Goal: Task Accomplishment & Management: Manage account settings

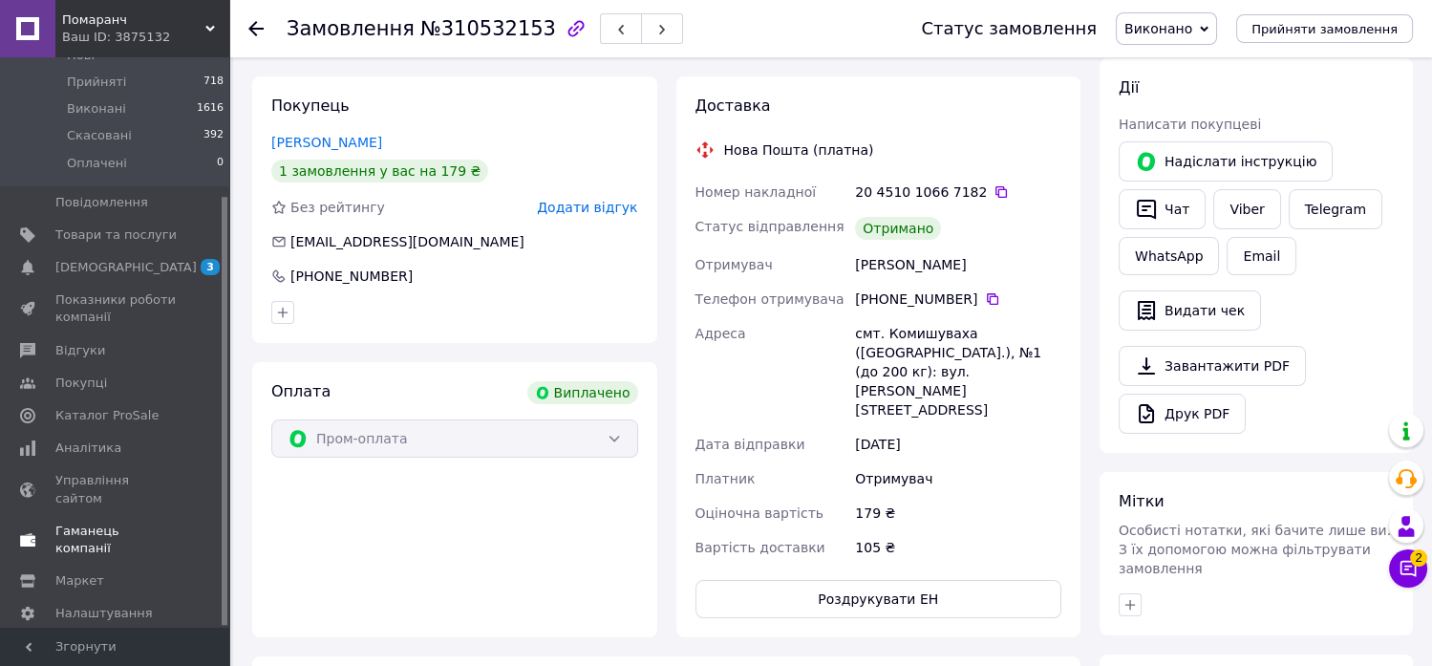
scroll to position [318, 0]
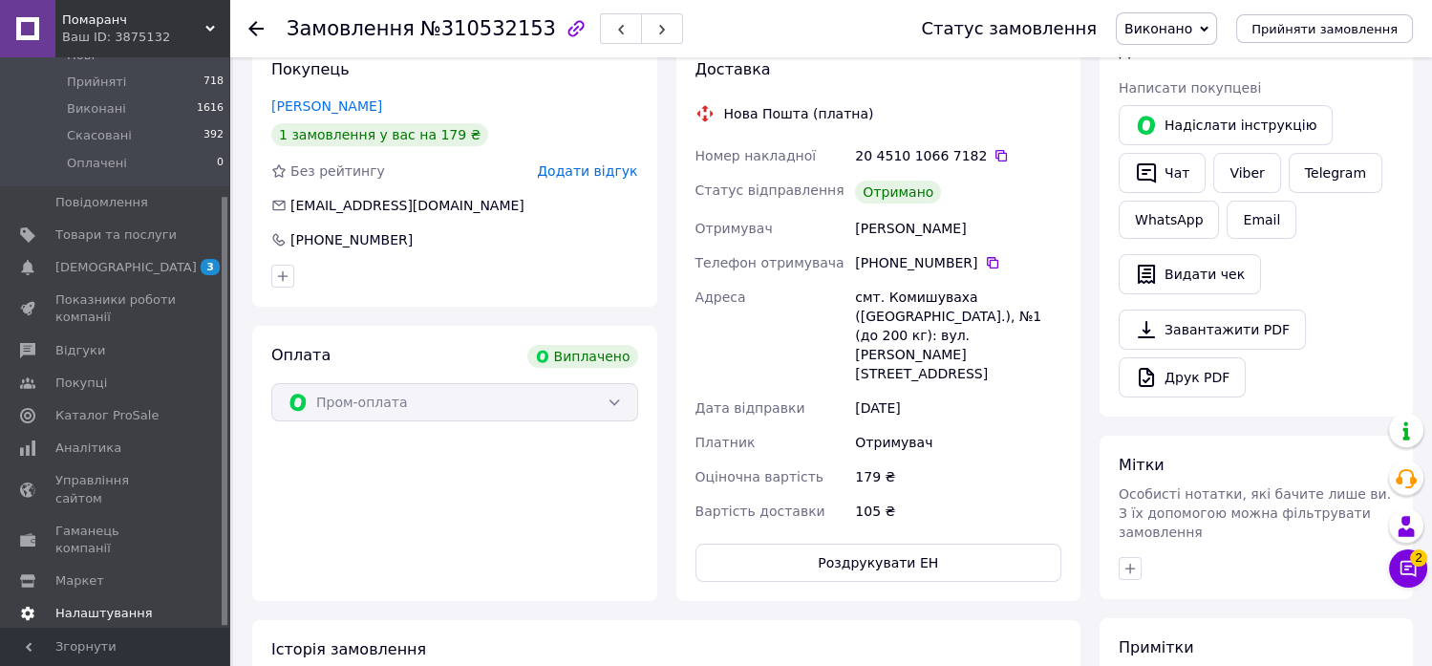
click at [117, 605] on span "Налаштування" at bounding box center [103, 613] width 97 height 17
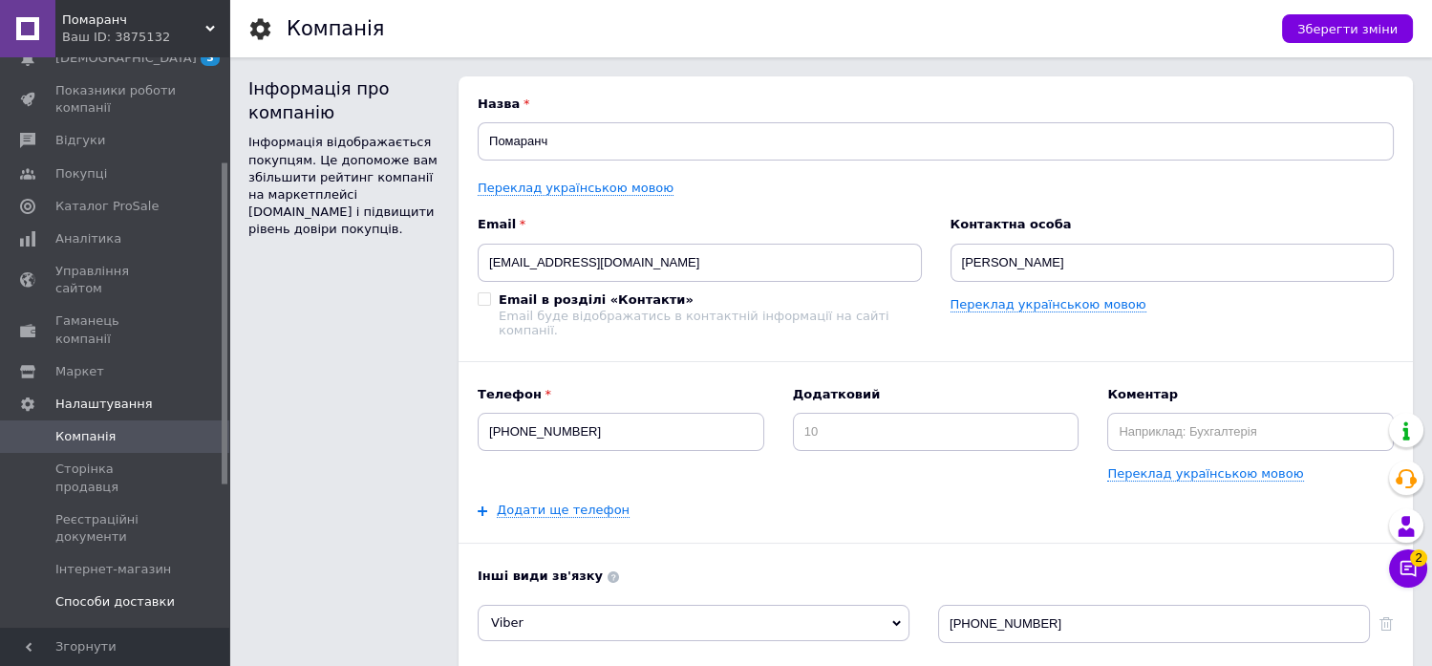
click at [121, 593] on span "Способи доставки" at bounding box center [114, 601] width 119 height 17
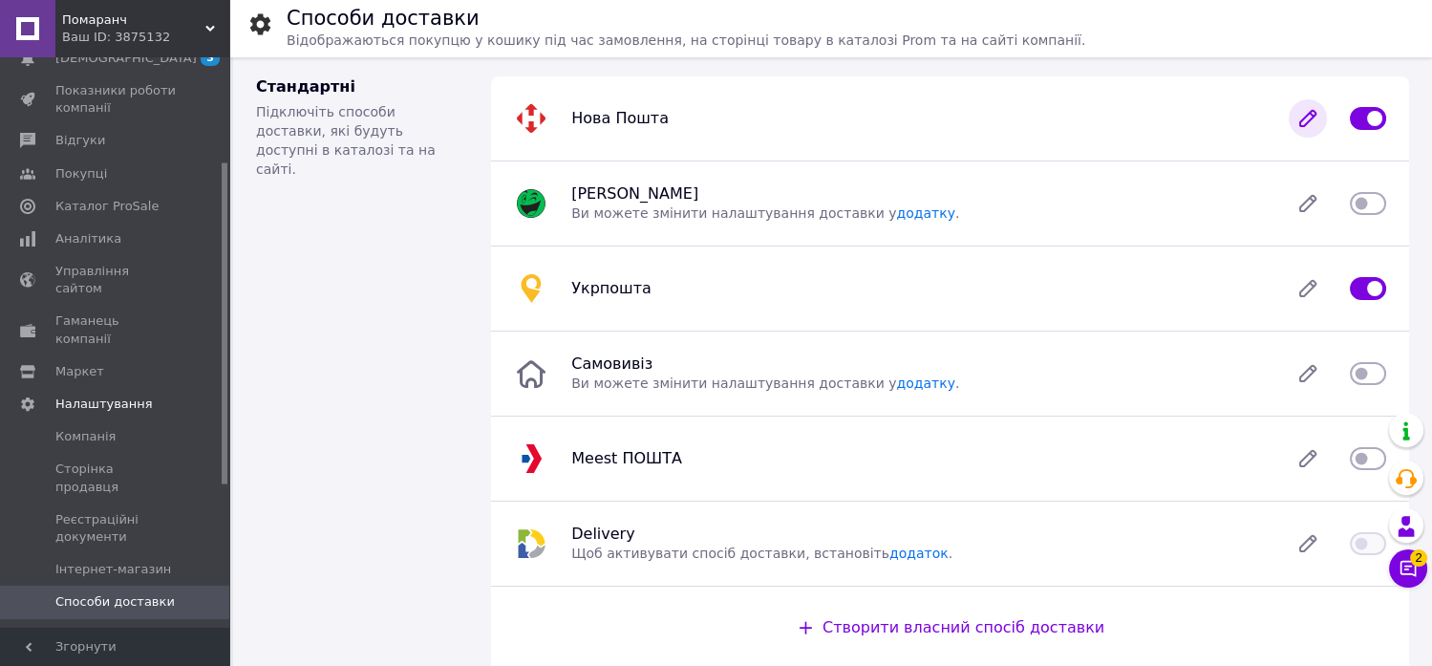
click at [1303, 125] on icon at bounding box center [1308, 118] width 15 height 15
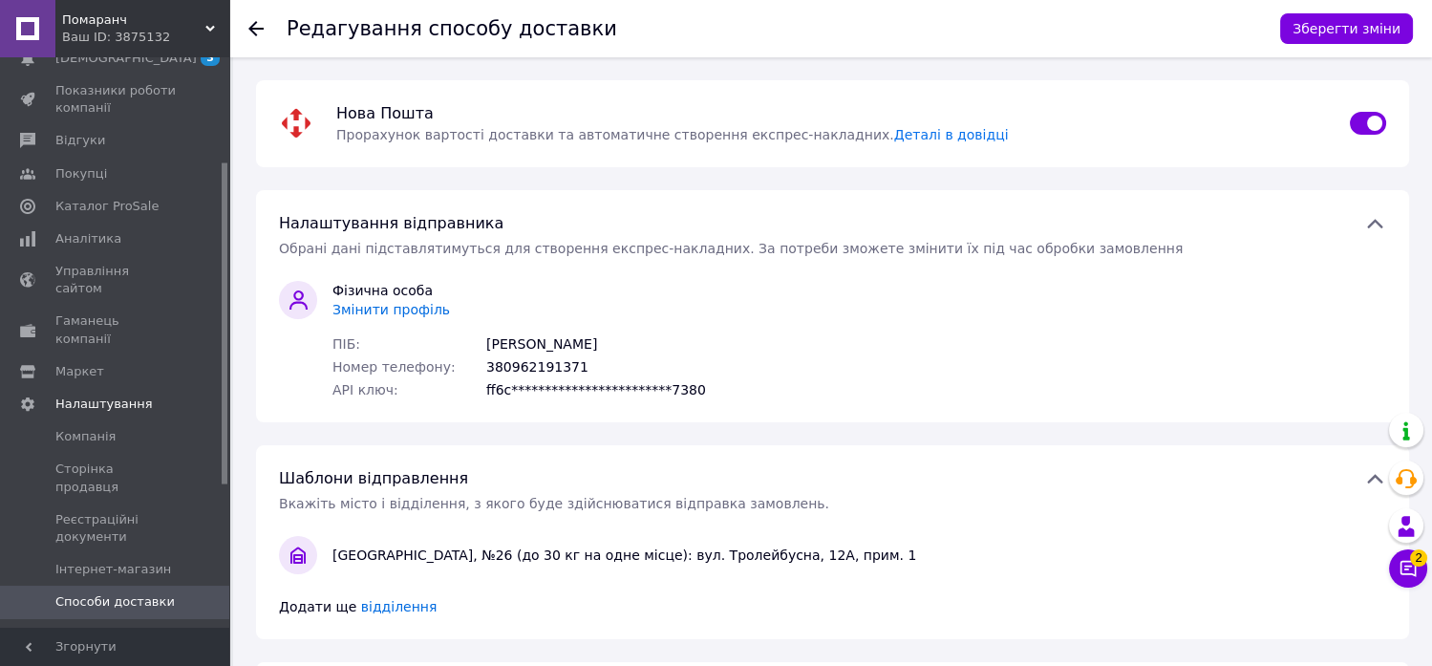
click at [385, 303] on span "Змінити профіль" at bounding box center [392, 309] width 118 height 15
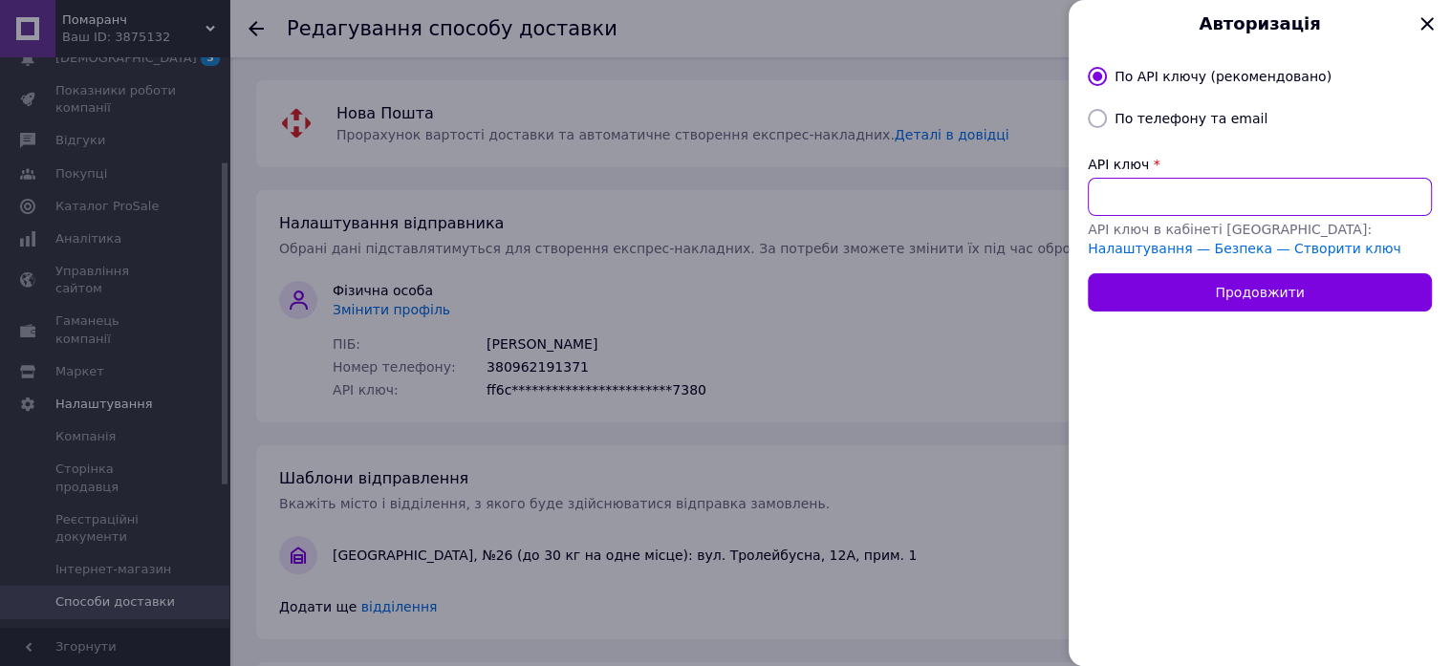
click at [1221, 210] on input "API ключ" at bounding box center [1259, 197] width 344 height 38
paste input "03c527b36bfa092f1530a2ab46784cdd"
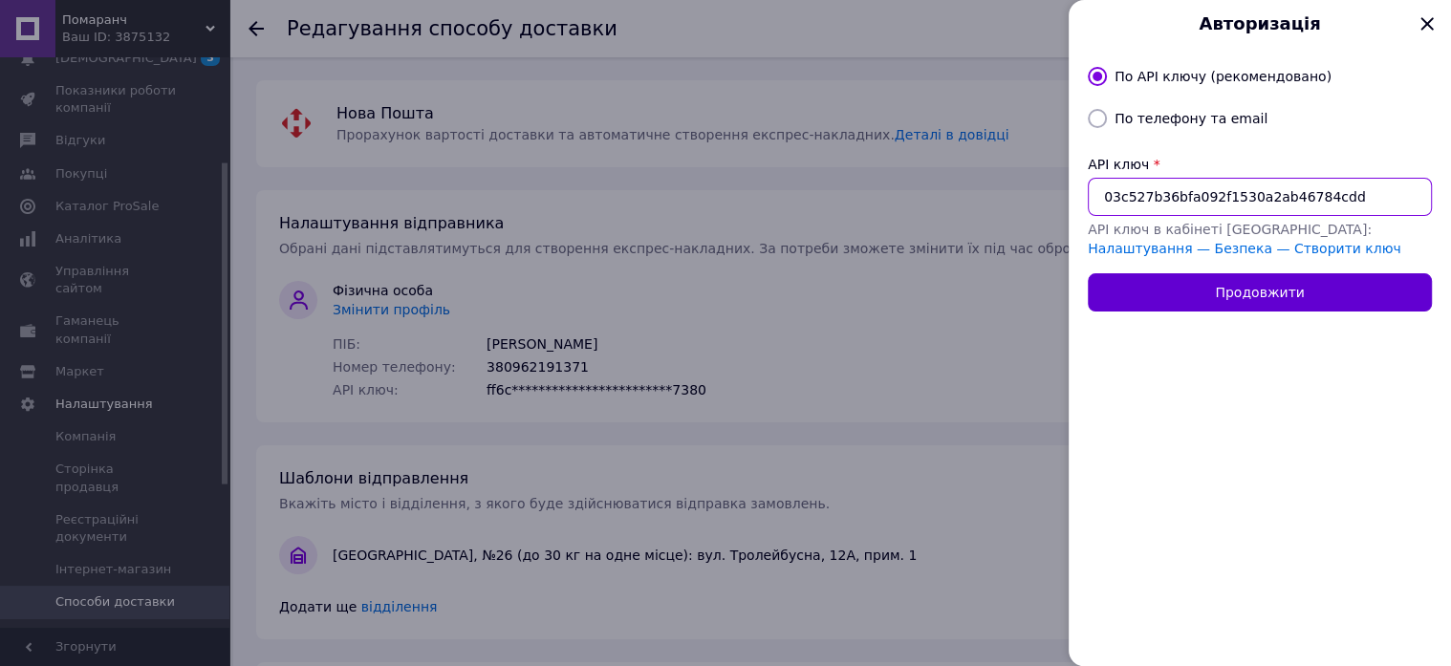
type input "03c527b36bfa092f1530a2ab46784cdd"
click at [1233, 293] on button "Продовжити" at bounding box center [1259, 292] width 344 height 38
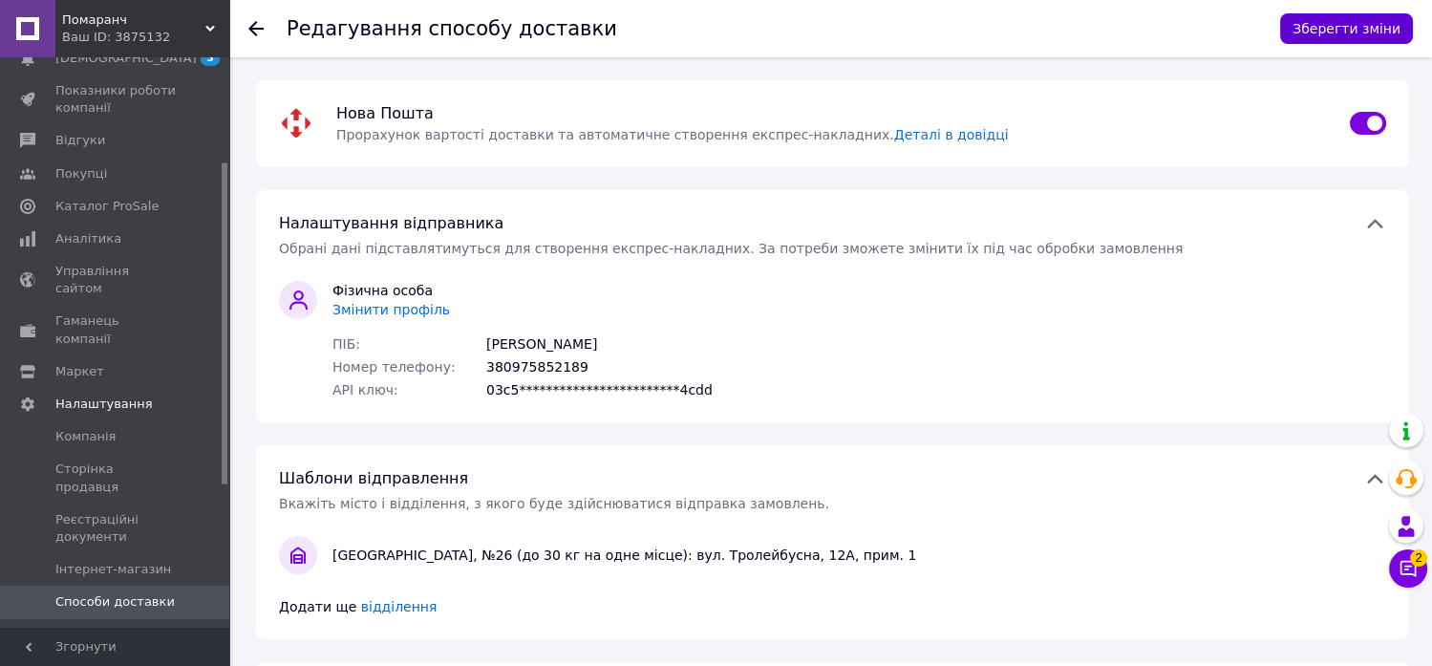
click at [1373, 34] on button "Зберегти зміни" at bounding box center [1347, 28] width 133 height 31
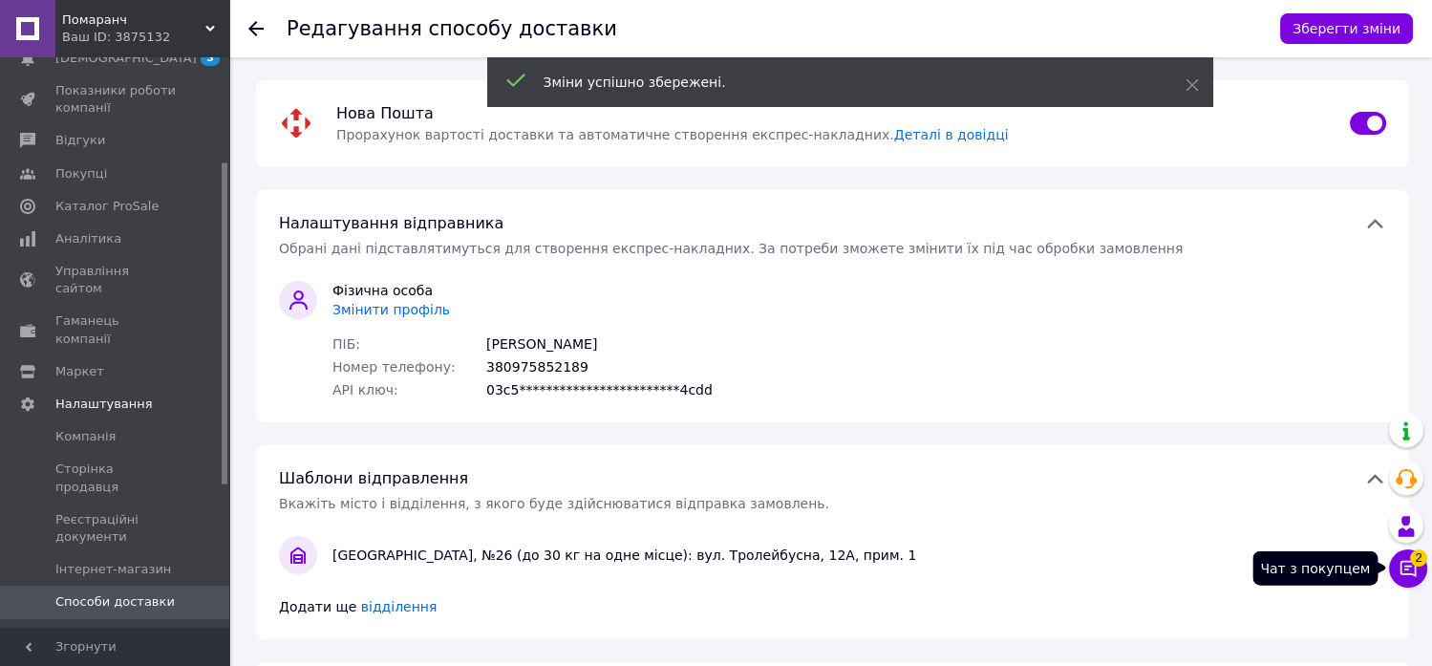
click at [1426, 561] on span "2" at bounding box center [1418, 552] width 17 height 17
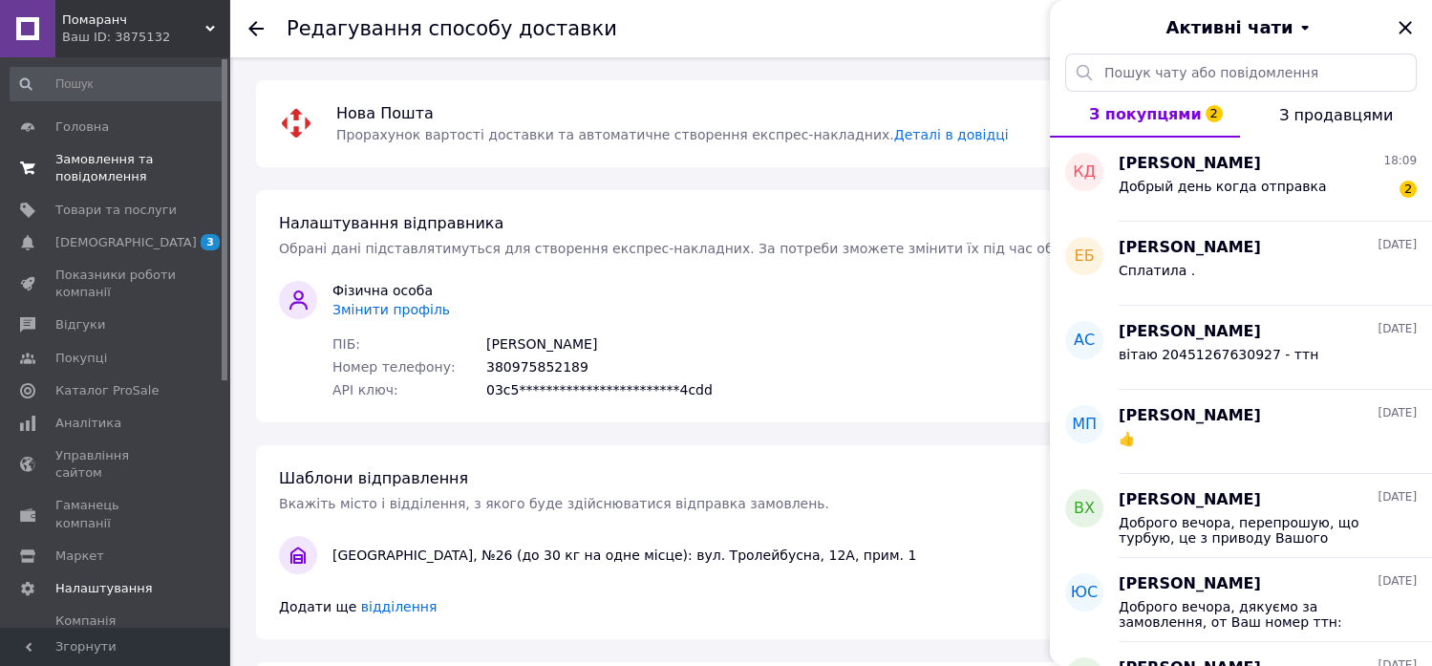
click at [112, 164] on span "Замовлення та повідомлення" at bounding box center [115, 168] width 121 height 34
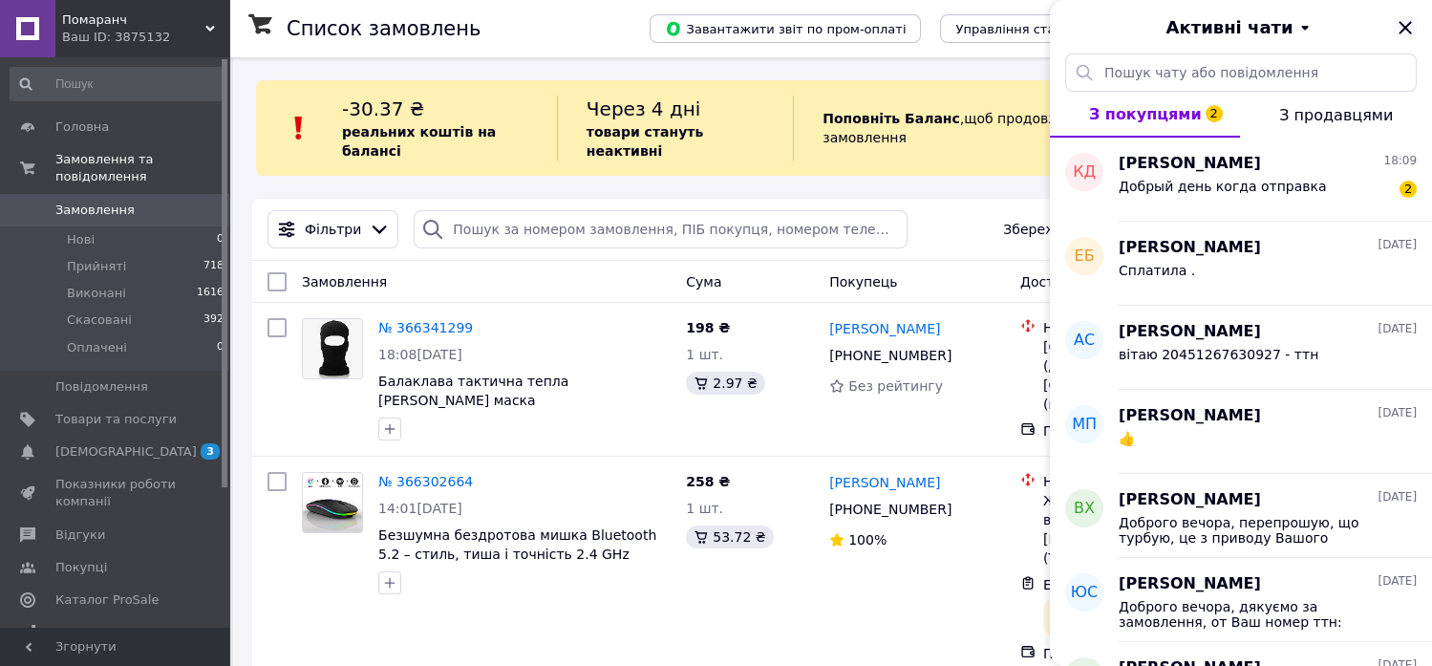
click at [1408, 30] on icon "Закрити" at bounding box center [1405, 27] width 12 height 12
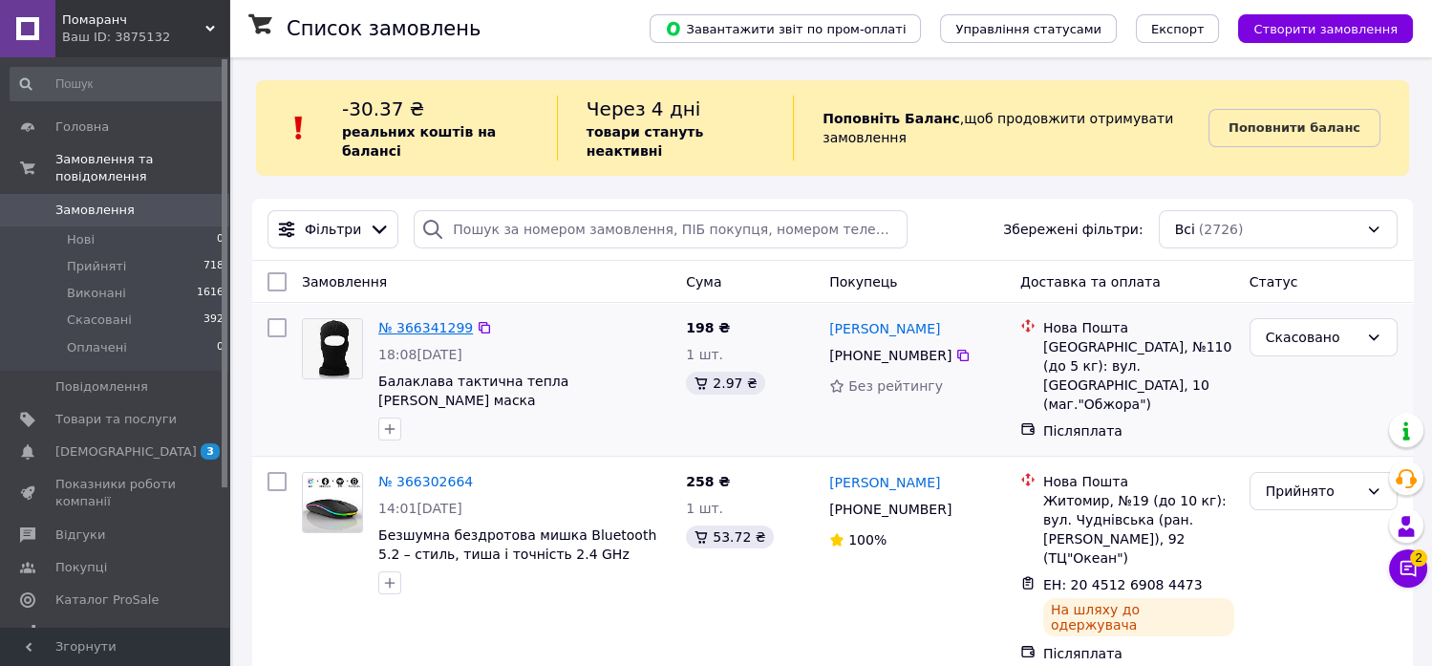
click at [432, 320] on link "№ 366341299" at bounding box center [425, 327] width 95 height 15
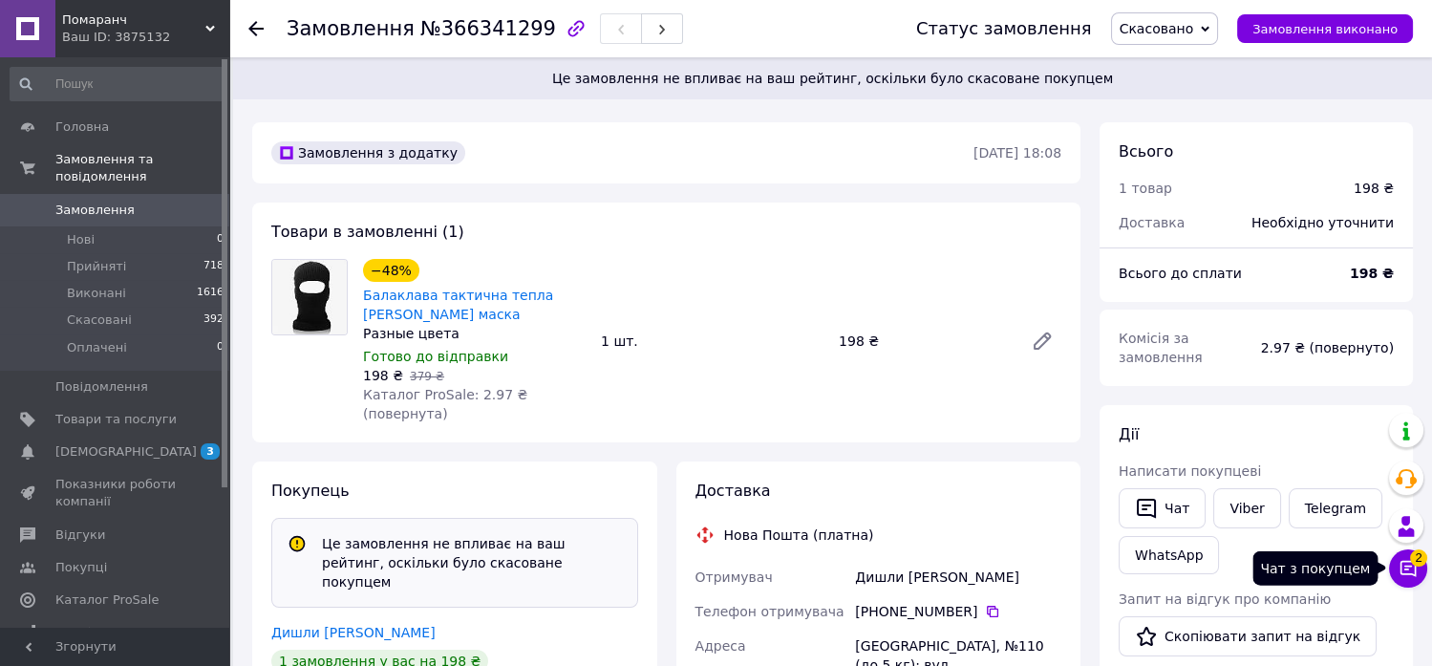
click at [1419, 577] on button "Чат з покупцем 2" at bounding box center [1408, 568] width 38 height 38
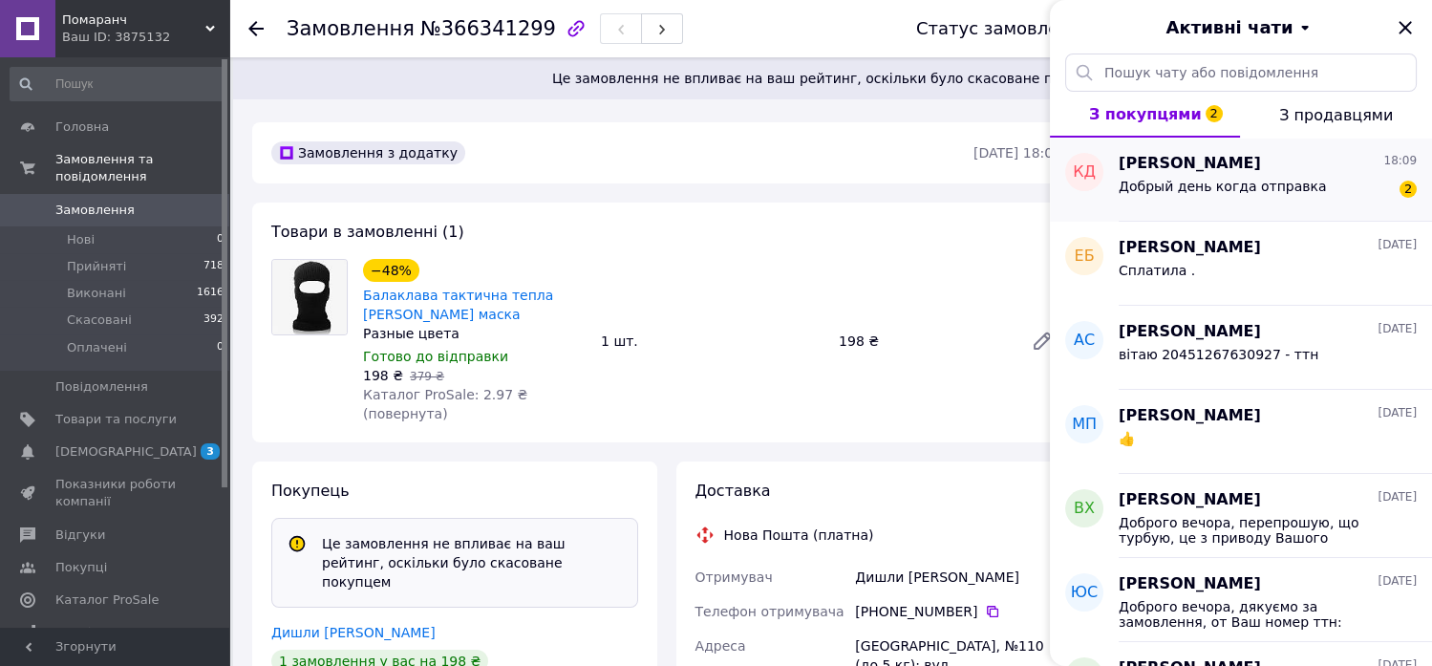
click at [1235, 185] on span "Добрый день когда отправка" at bounding box center [1223, 186] width 208 height 15
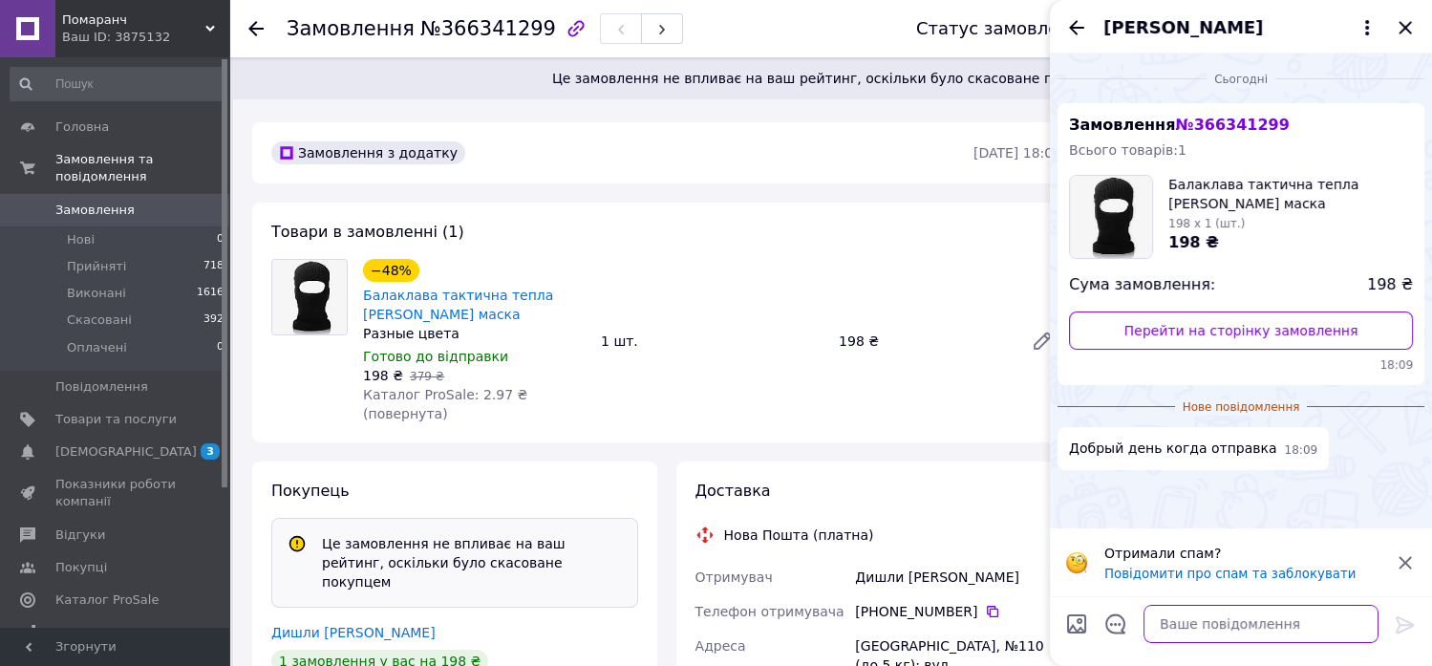
click at [1271, 634] on textarea at bounding box center [1261, 624] width 235 height 38
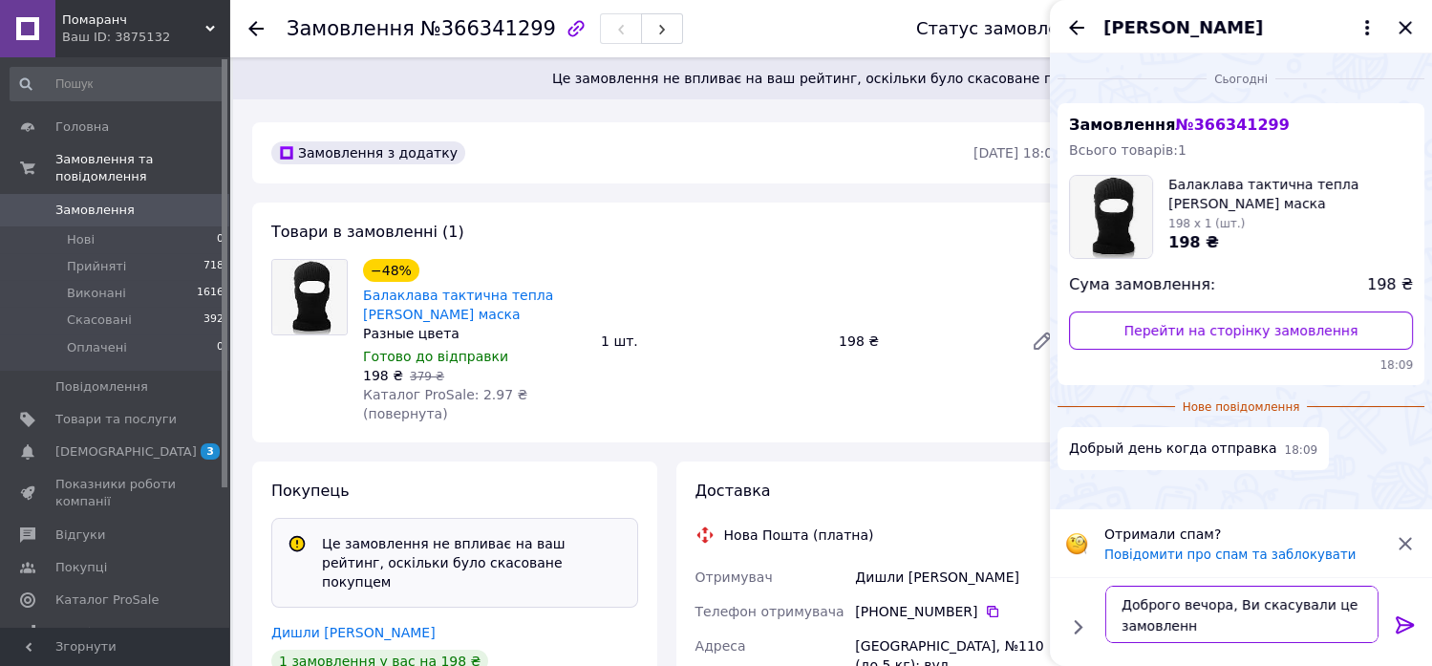
type textarea "Доброго вечора, Ви скасували це замовлення"
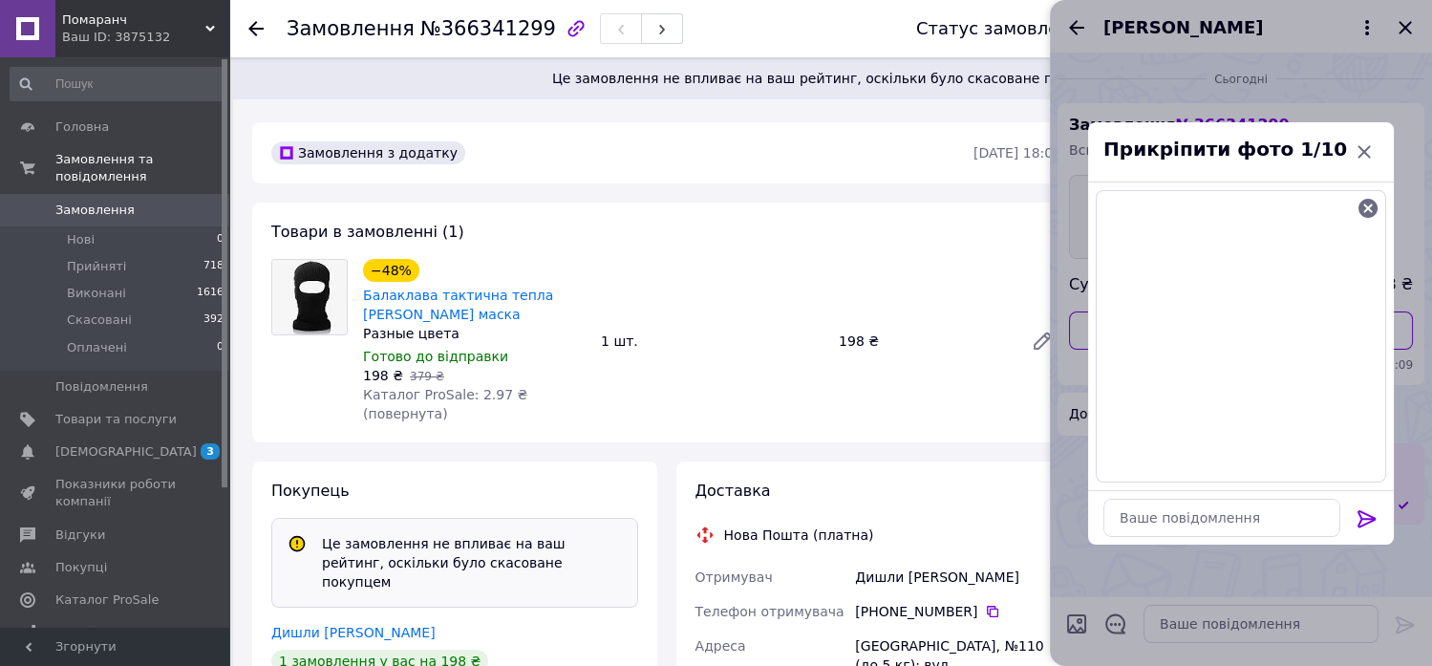
click at [1359, 512] on icon at bounding box center [1367, 518] width 18 height 17
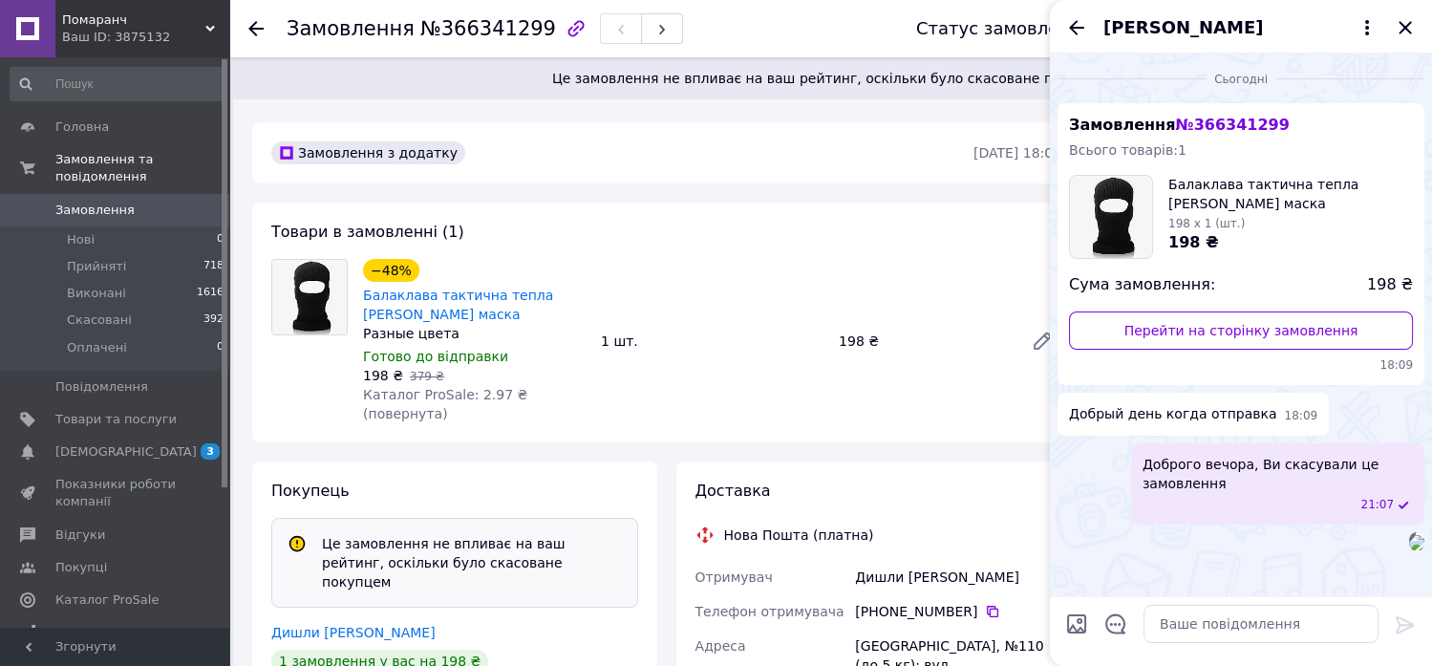
scroll to position [108, 0]
click at [1226, 631] on textarea at bounding box center [1261, 624] width 235 height 38
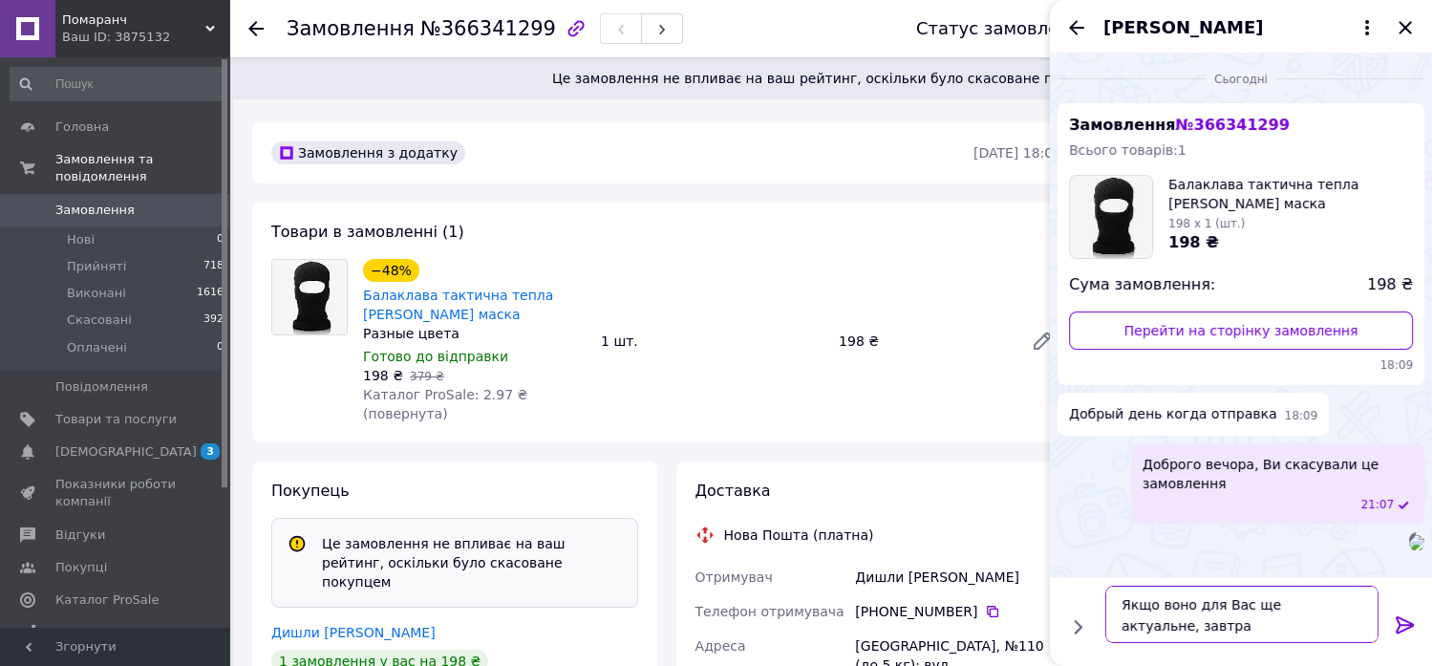
scroll to position [2, 0]
type textarea "Якщо воно для Вас ще актуальне, завтра зможемо відправити."
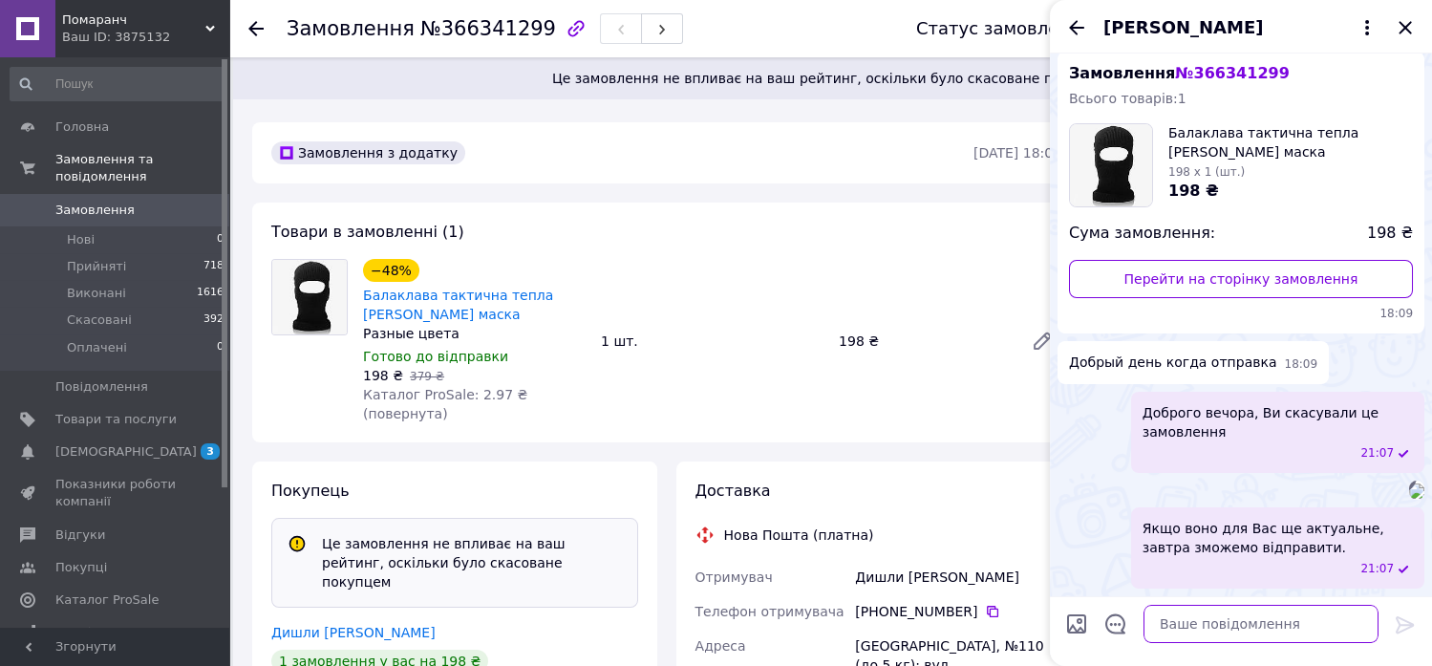
scroll to position [197, 0]
click at [1417, 26] on div "[PERSON_NAME]" at bounding box center [1241, 27] width 382 height 54
click at [1406, 27] on icon "Закрити" at bounding box center [1405, 27] width 23 height 23
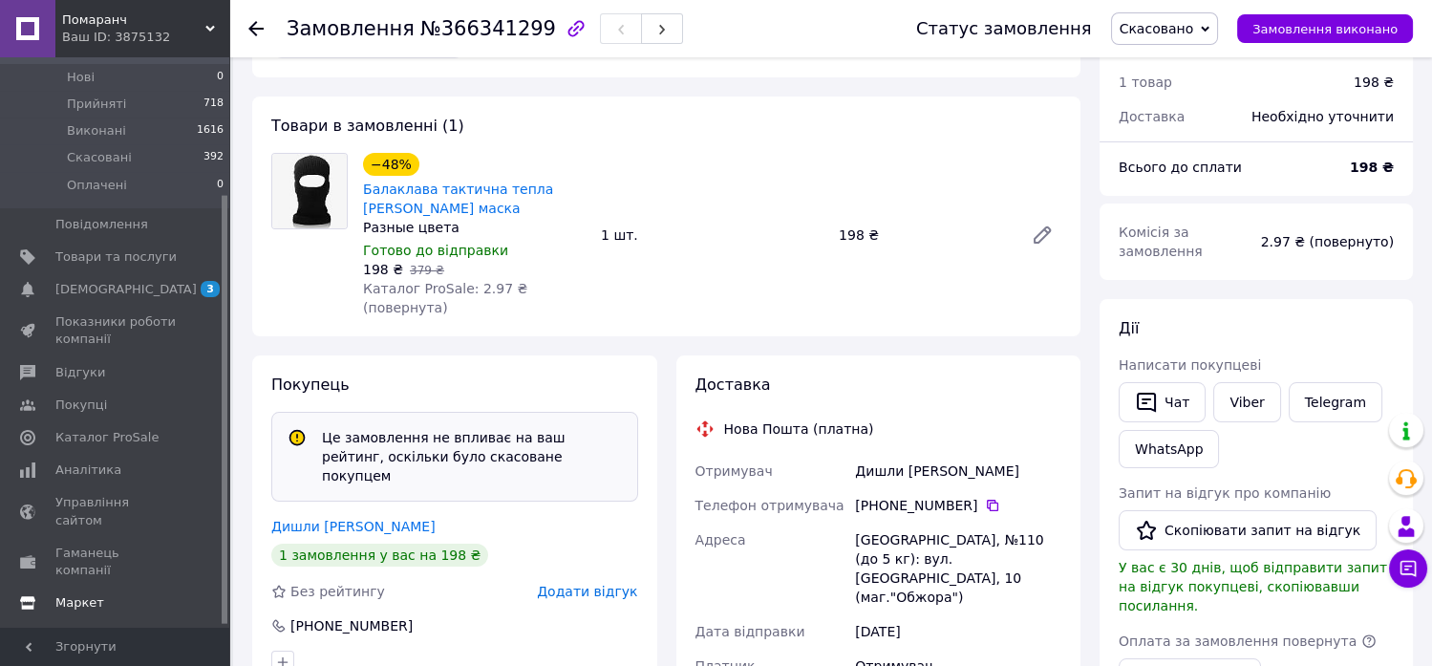
scroll to position [184, 0]
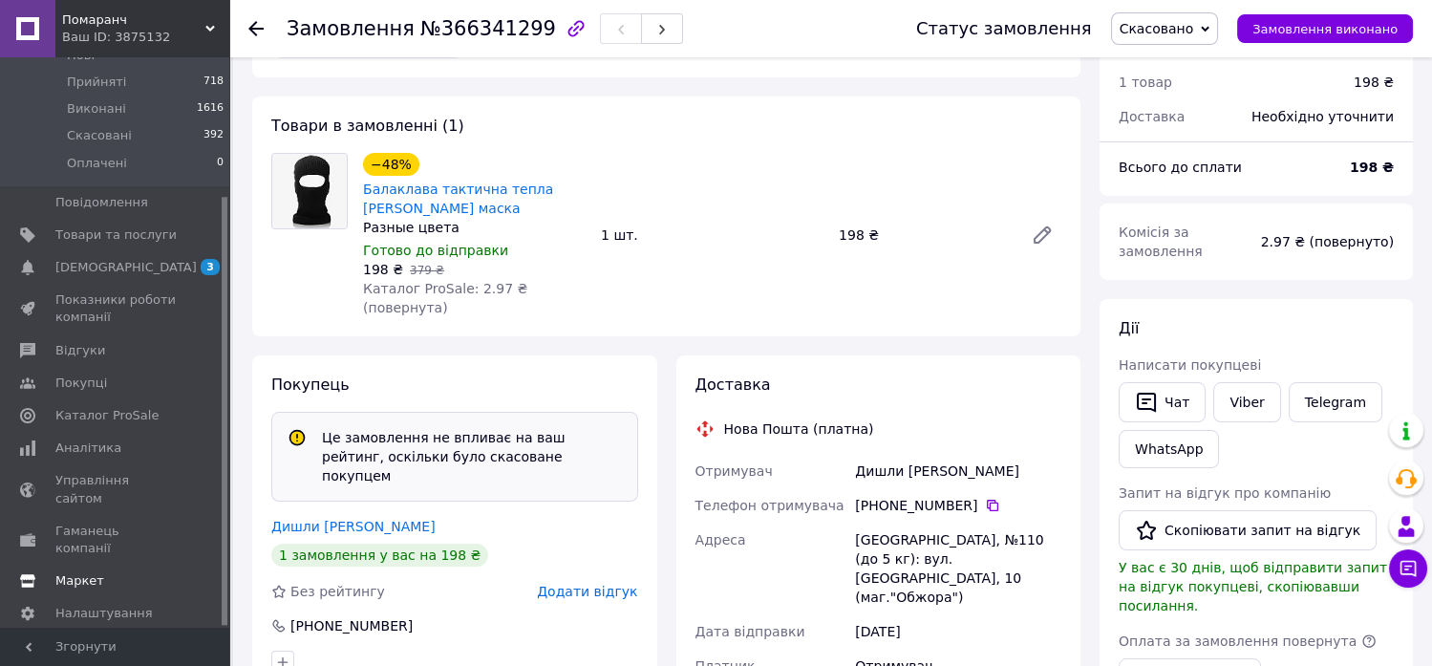
click at [125, 565] on link "Маркет" at bounding box center [117, 581] width 235 height 32
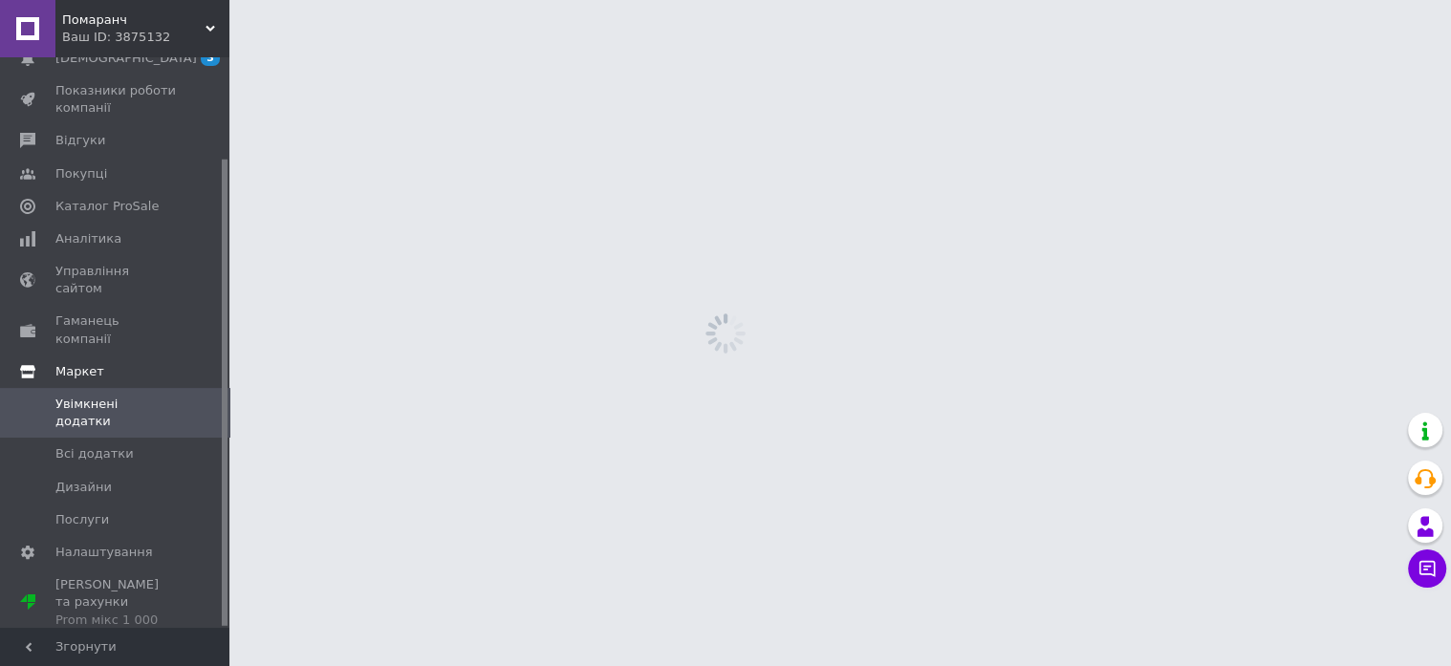
scroll to position [122, 0]
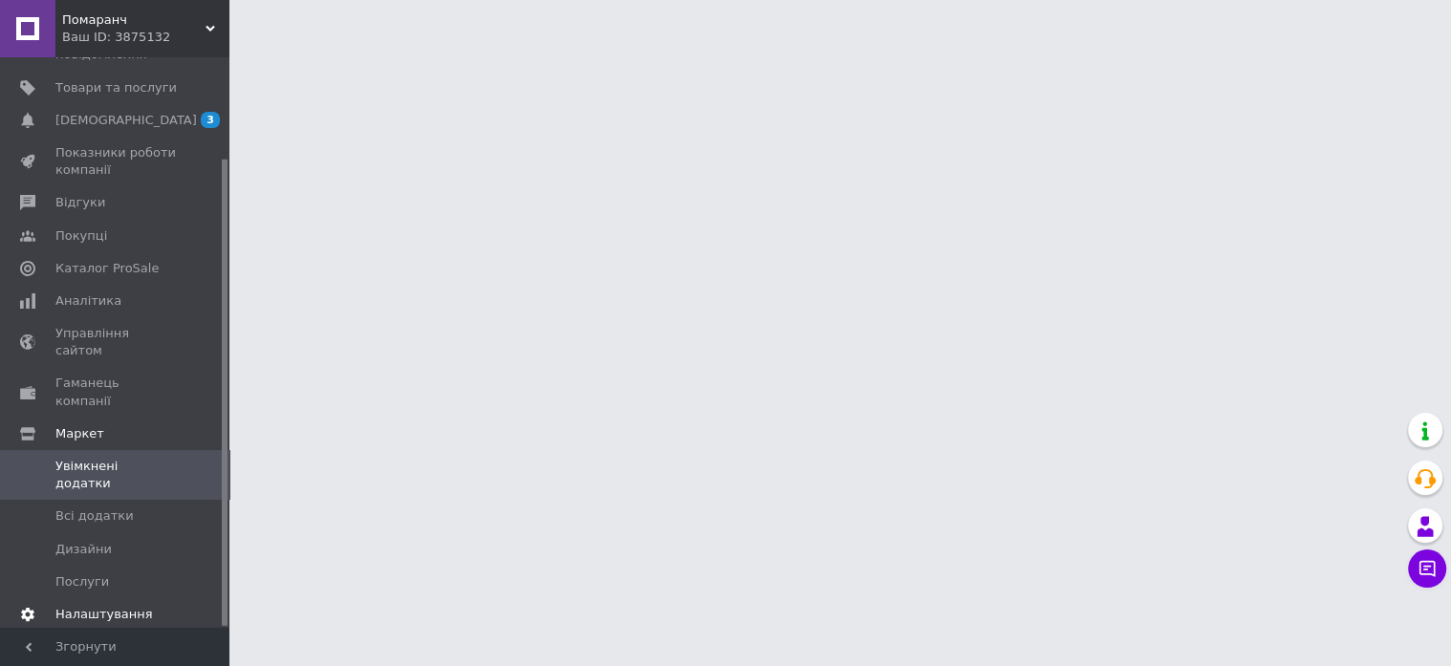
click at [115, 606] on span "Налаштування" at bounding box center [103, 614] width 97 height 17
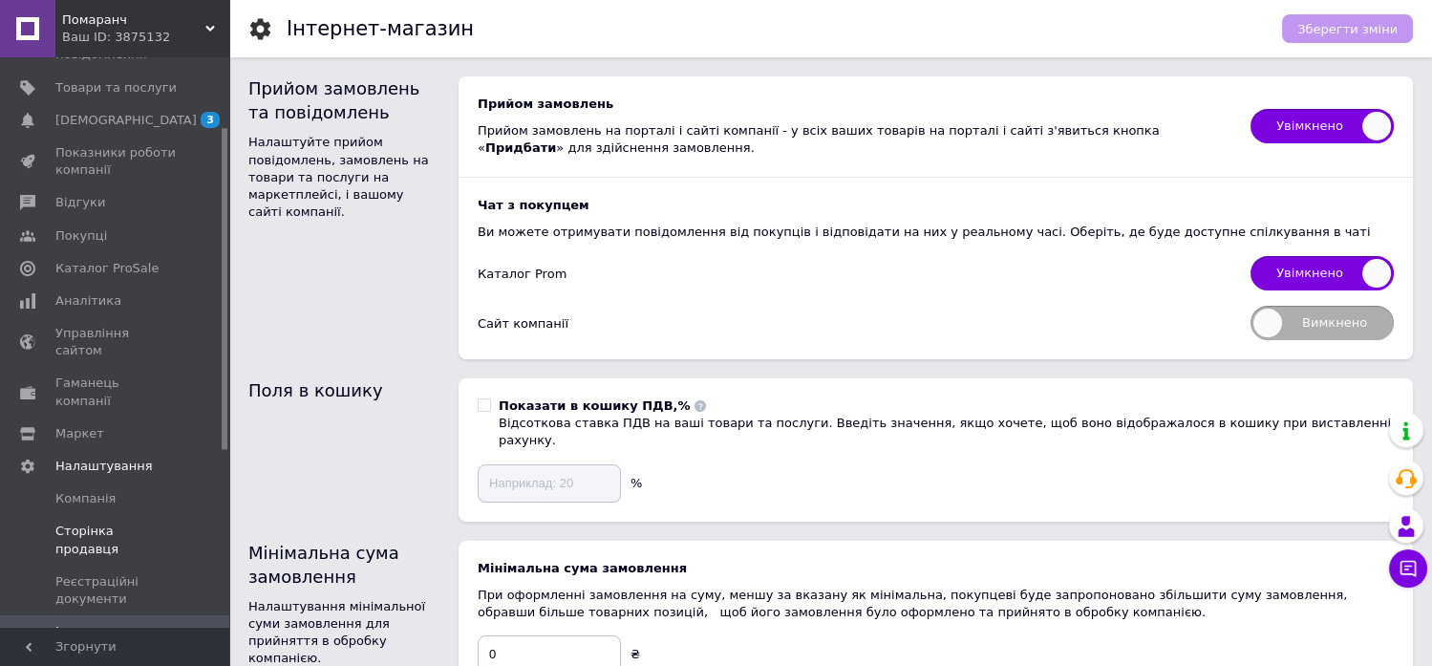
click at [124, 515] on link "Сторінка продавця" at bounding box center [117, 540] width 235 height 50
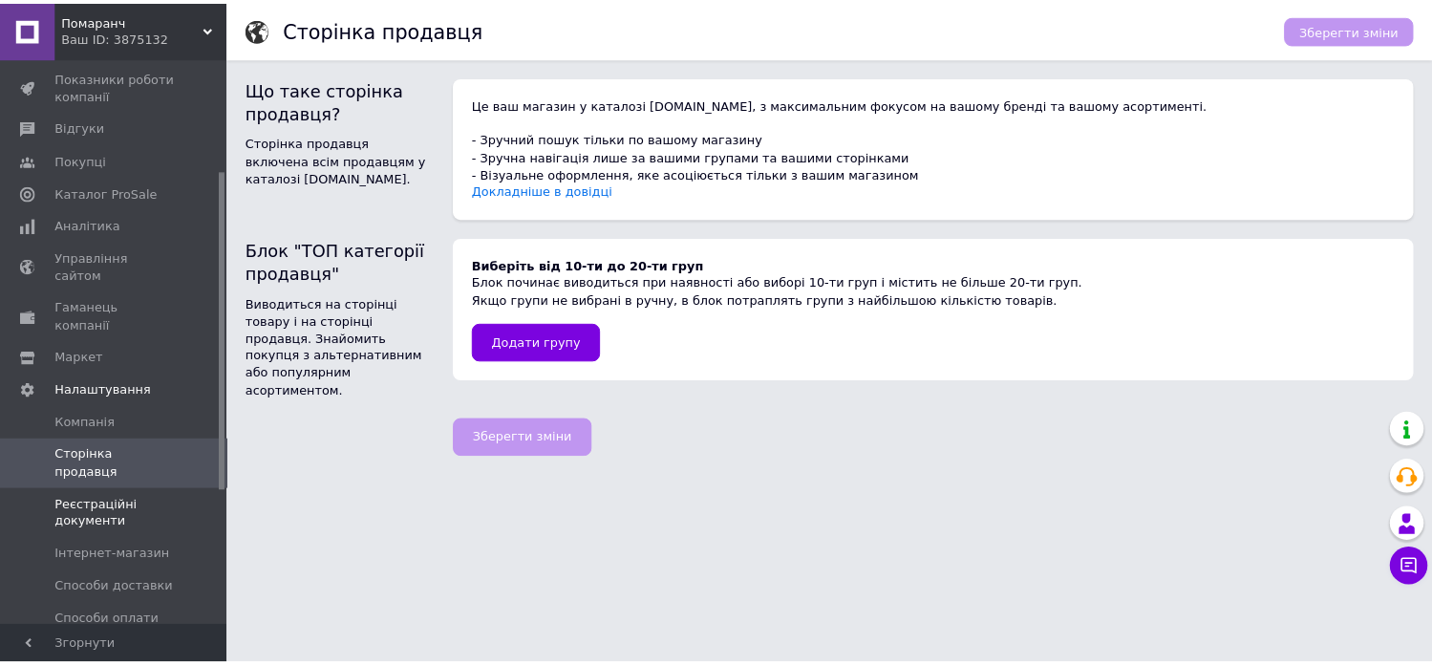
scroll to position [229, 0]
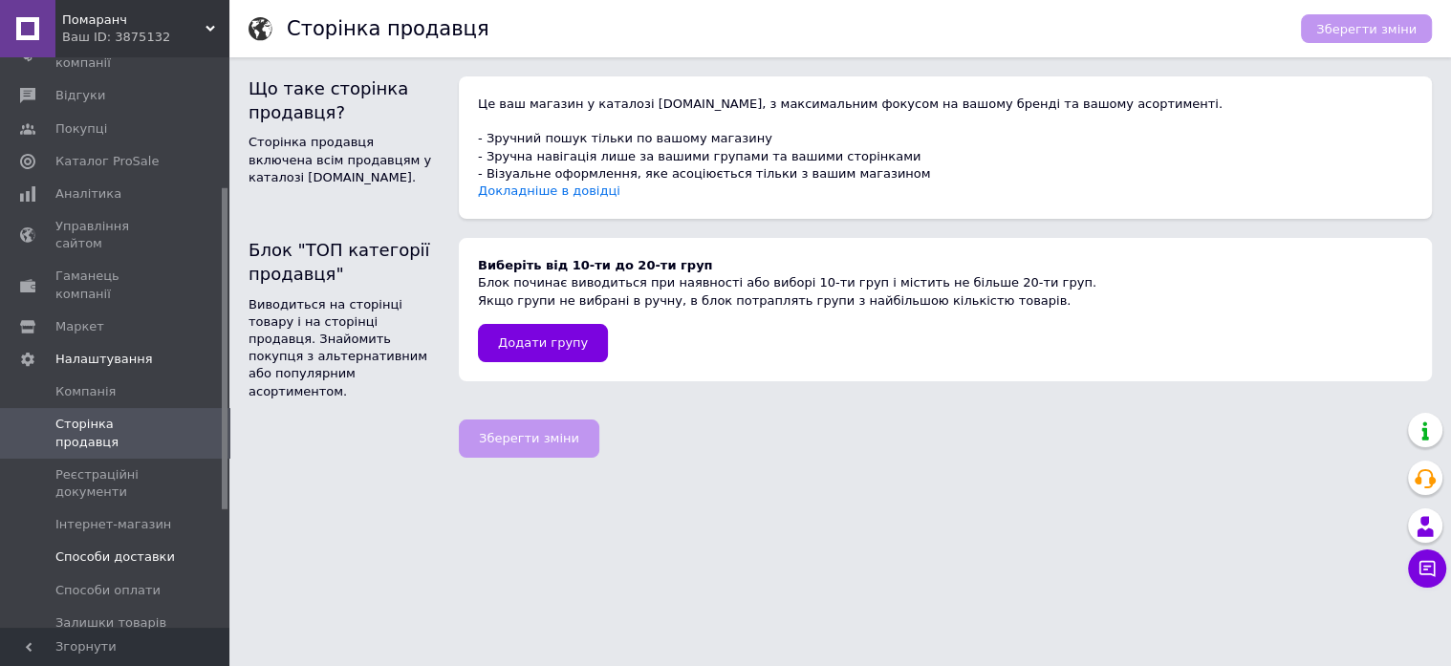
click at [121, 541] on link "Способи доставки" at bounding box center [117, 557] width 235 height 32
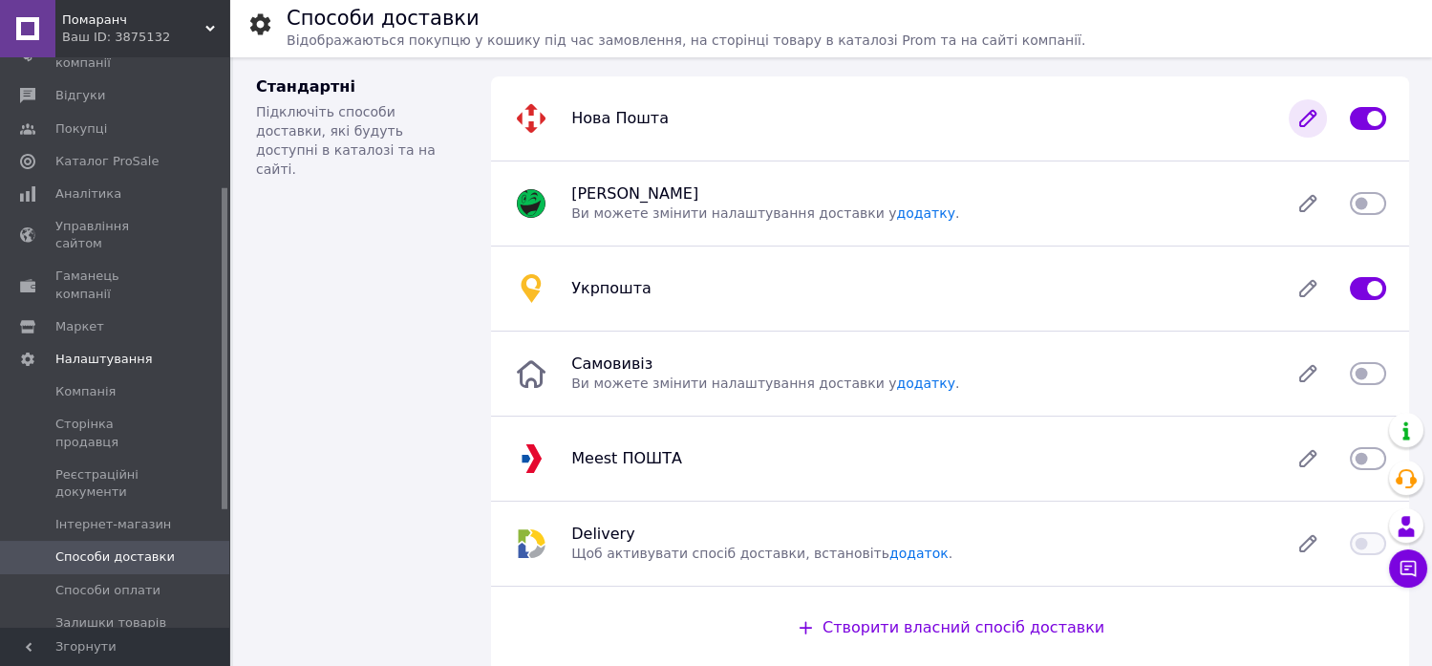
click at [1293, 125] on icon at bounding box center [1308, 118] width 38 height 38
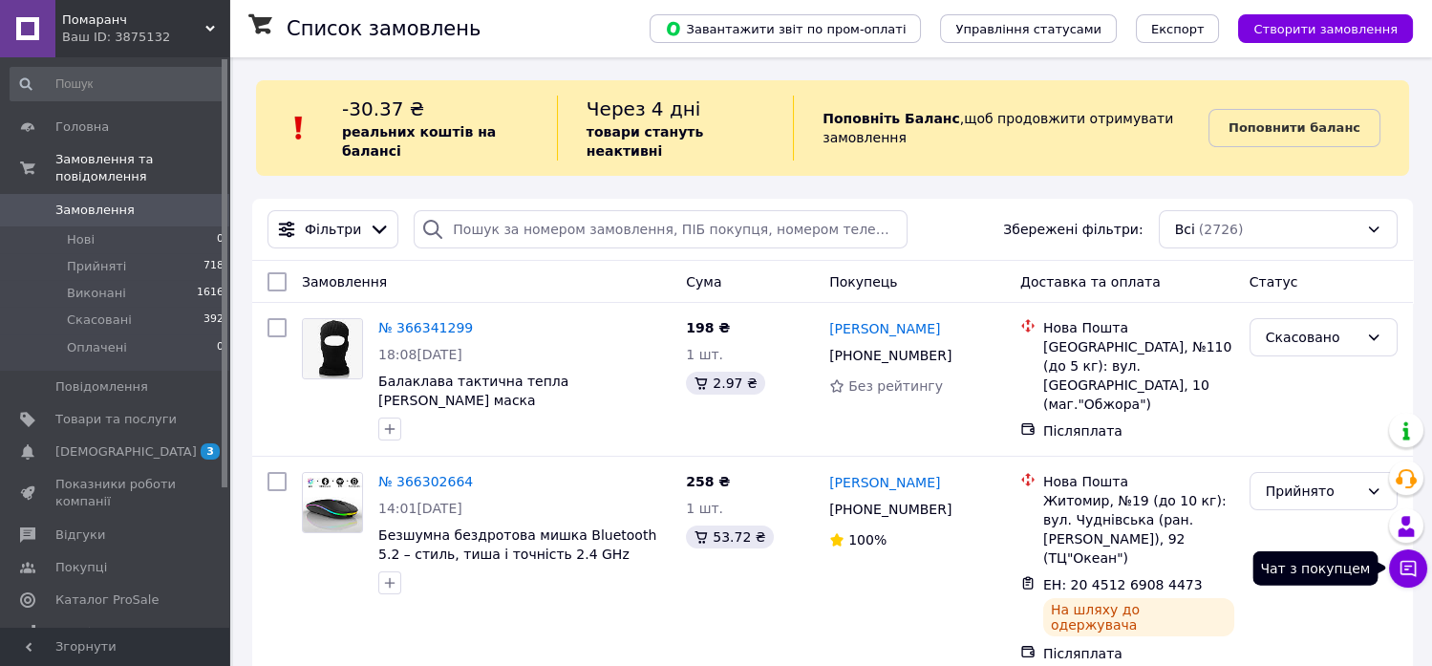
click at [1406, 566] on icon at bounding box center [1409, 569] width 16 height 16
click at [1416, 569] on icon at bounding box center [1409, 569] width 16 height 16
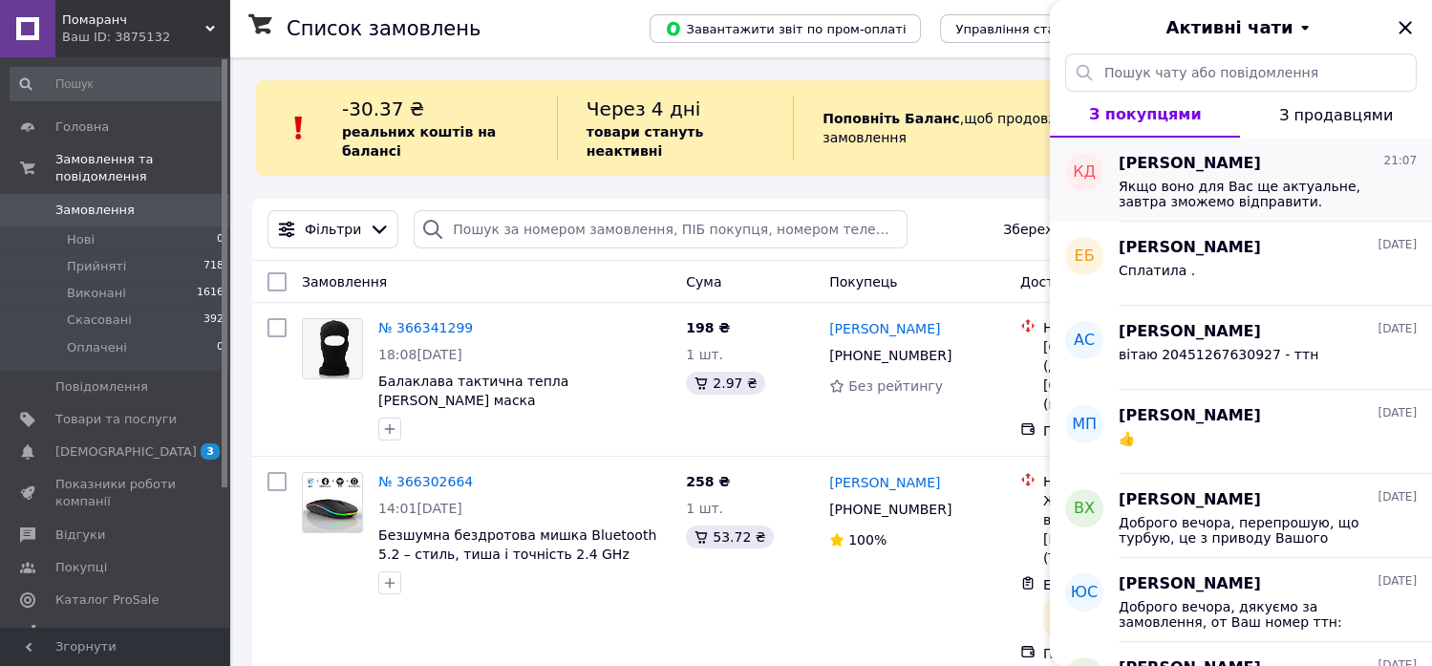
click at [1262, 193] on span "Якщо воно для Вас ще актуальне, завтра зможемо відправити." at bounding box center [1254, 194] width 271 height 31
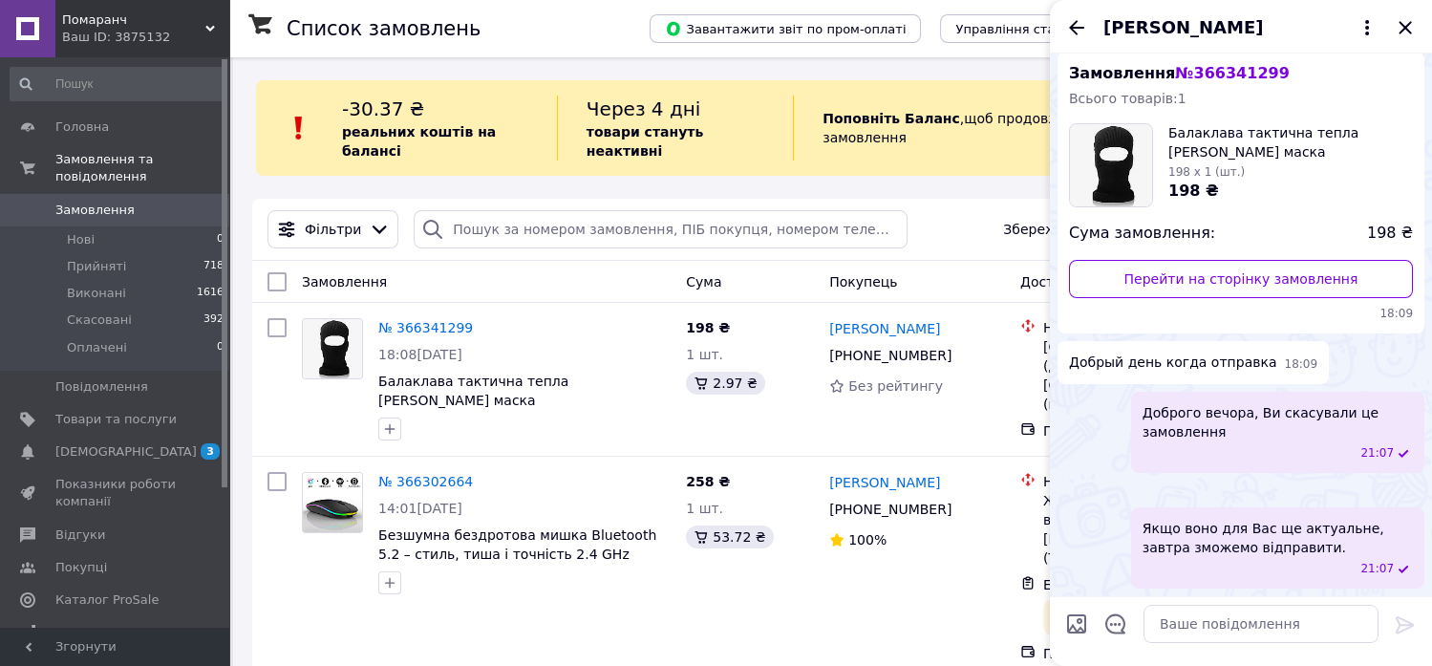
scroll to position [197, 0]
click at [1397, 32] on icon "Закрити" at bounding box center [1405, 27] width 23 height 23
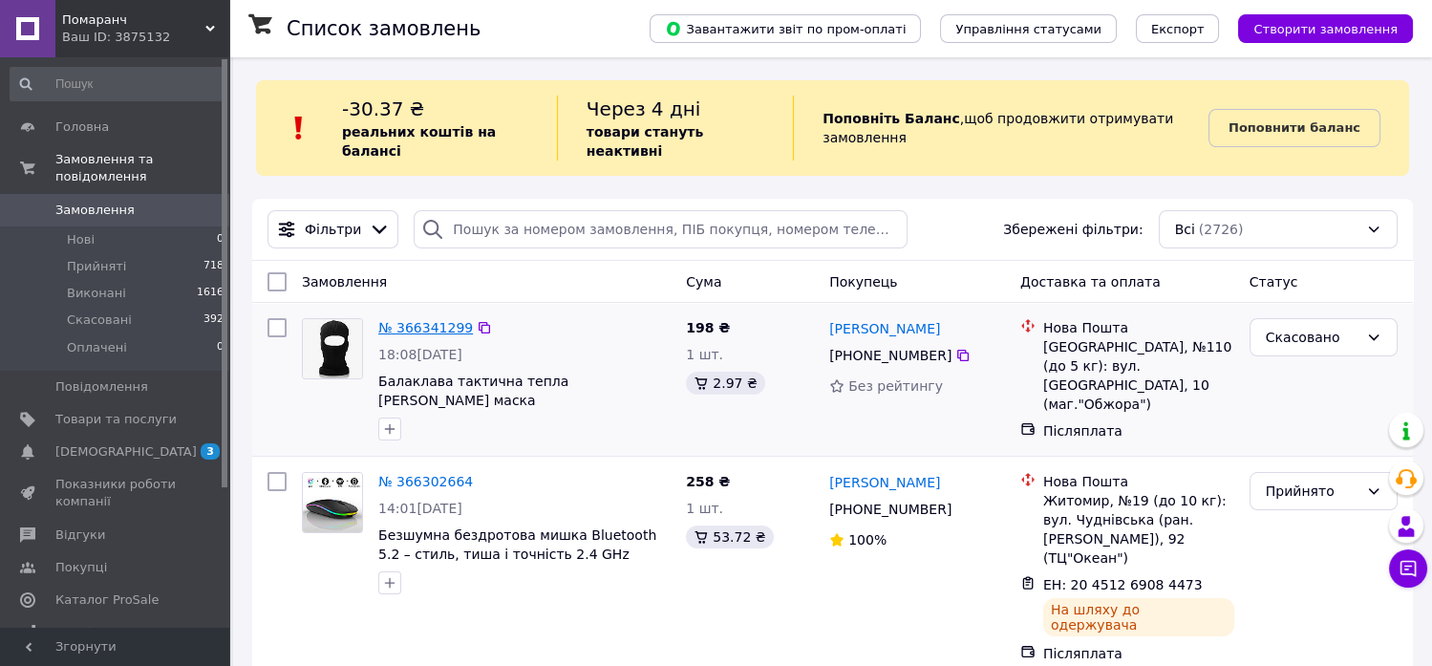
click at [438, 320] on link "№ 366341299" at bounding box center [425, 327] width 95 height 15
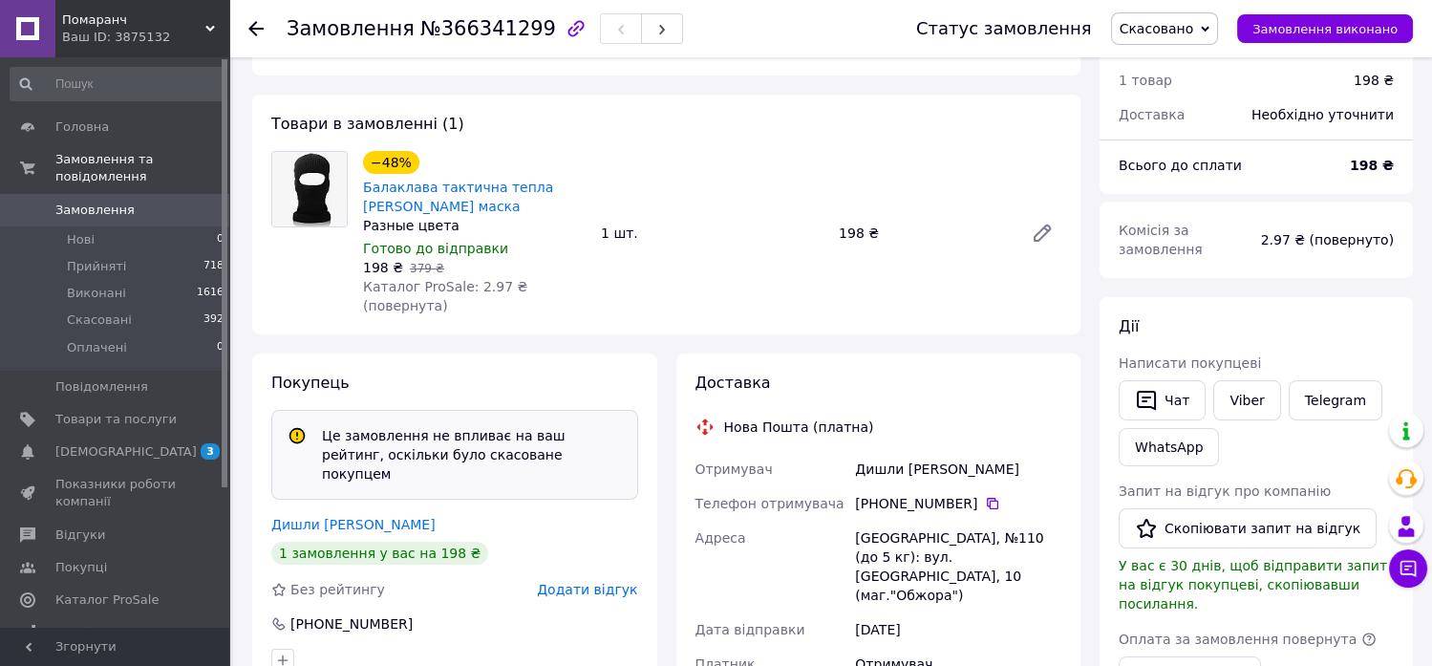
scroll to position [106, 0]
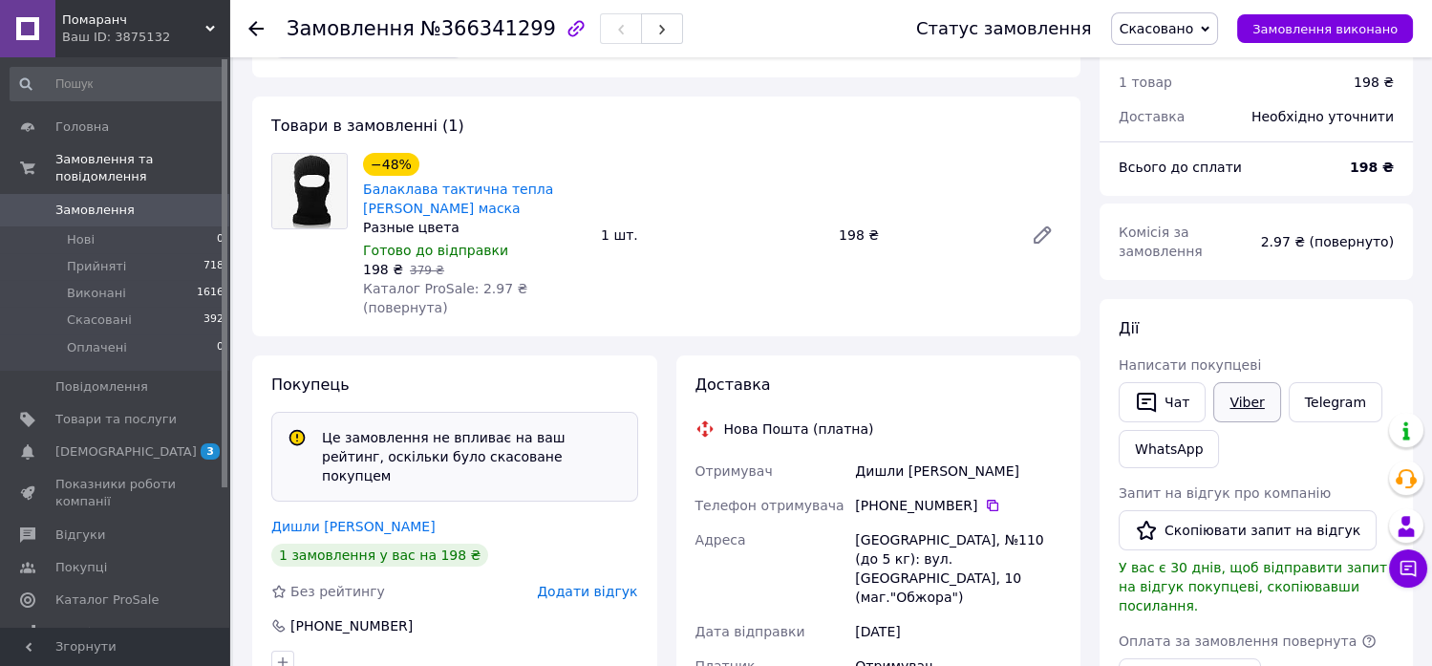
click at [1261, 389] on link "Viber" at bounding box center [1247, 402] width 67 height 40
click at [1243, 390] on link "Viber" at bounding box center [1247, 402] width 67 height 40
click at [1254, 385] on link "Viber" at bounding box center [1247, 402] width 67 height 40
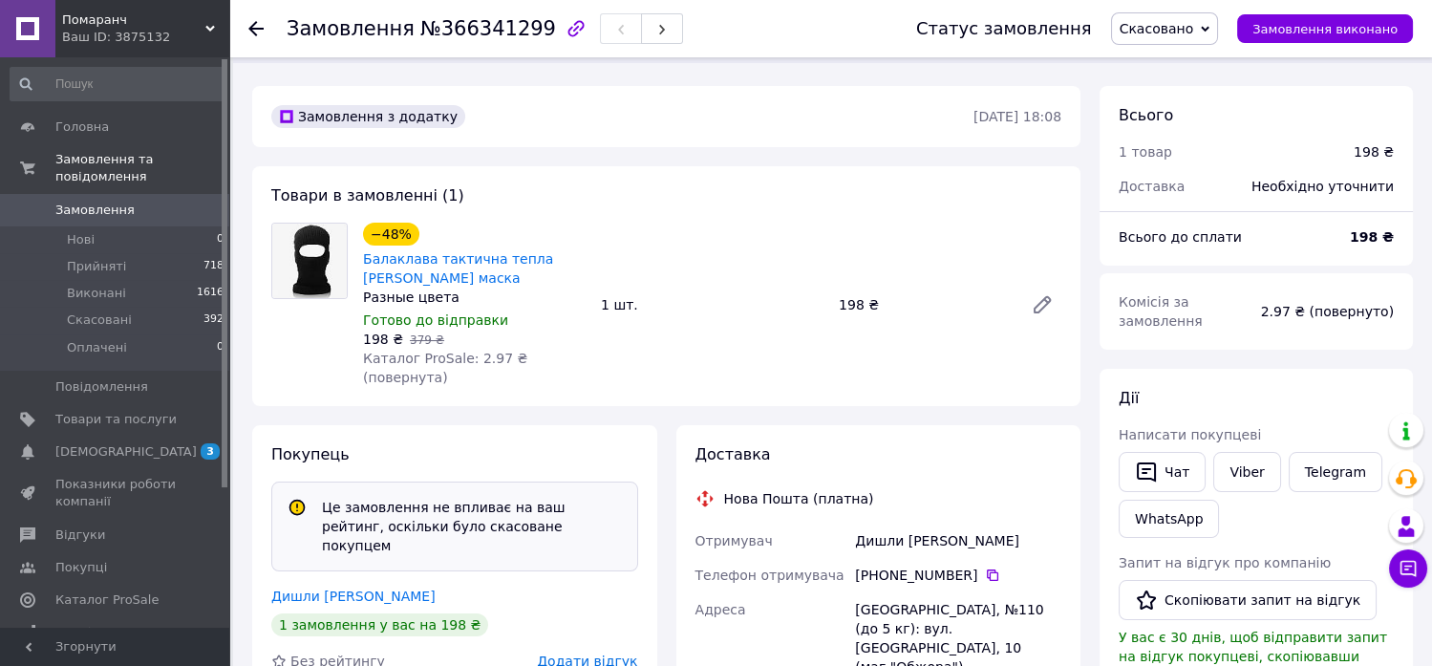
scroll to position [0, 0]
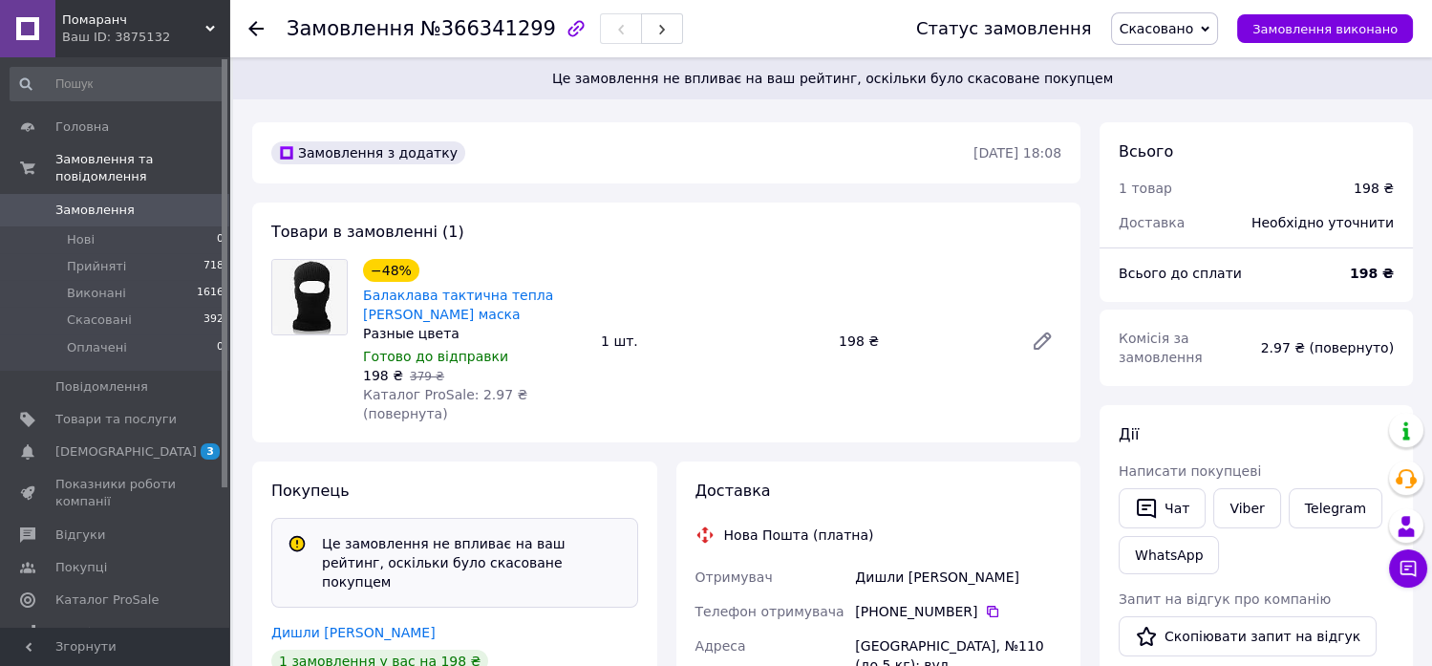
click at [107, 202] on span "Замовлення" at bounding box center [94, 210] width 79 height 17
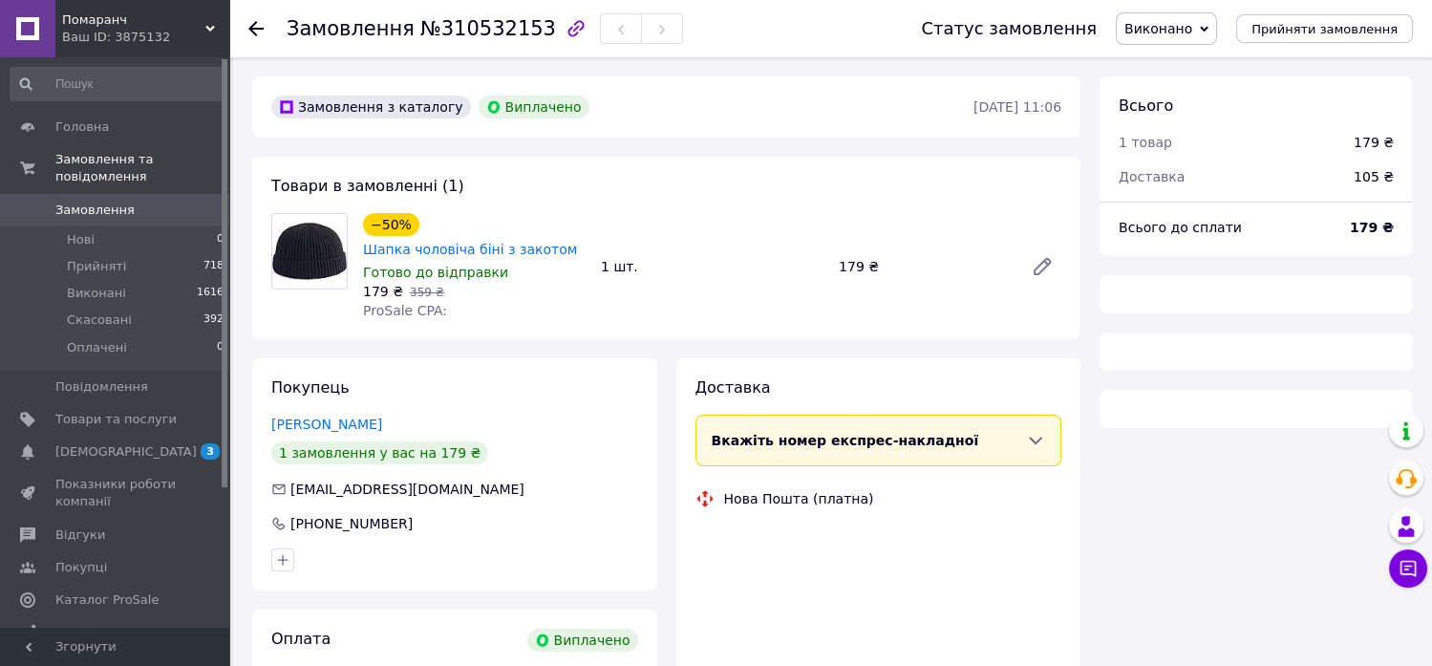
click at [96, 202] on span "Замовлення" at bounding box center [94, 210] width 79 height 17
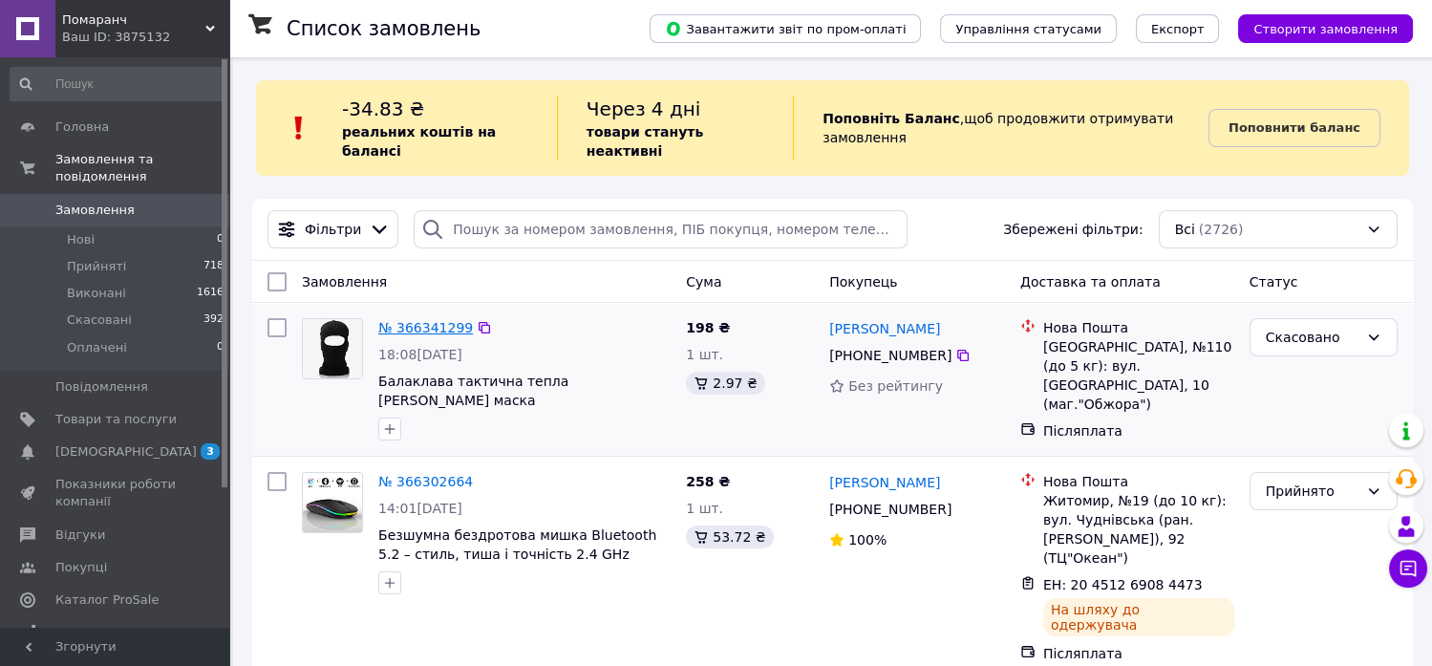
click at [428, 320] on link "№ 366341299" at bounding box center [425, 327] width 95 height 15
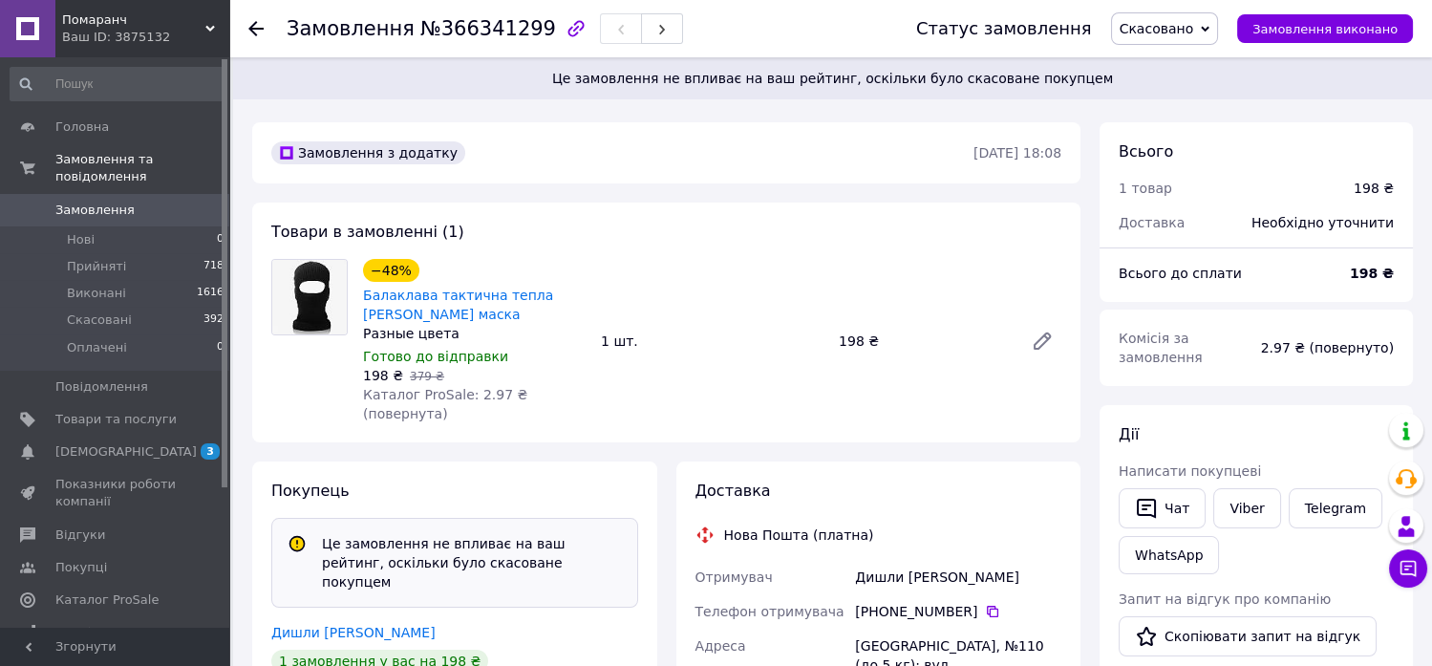
click at [1182, 36] on span "Скасовано" at bounding box center [1165, 28] width 108 height 32
click at [1185, 62] on li "Прийнято" at bounding box center [1165, 67] width 106 height 29
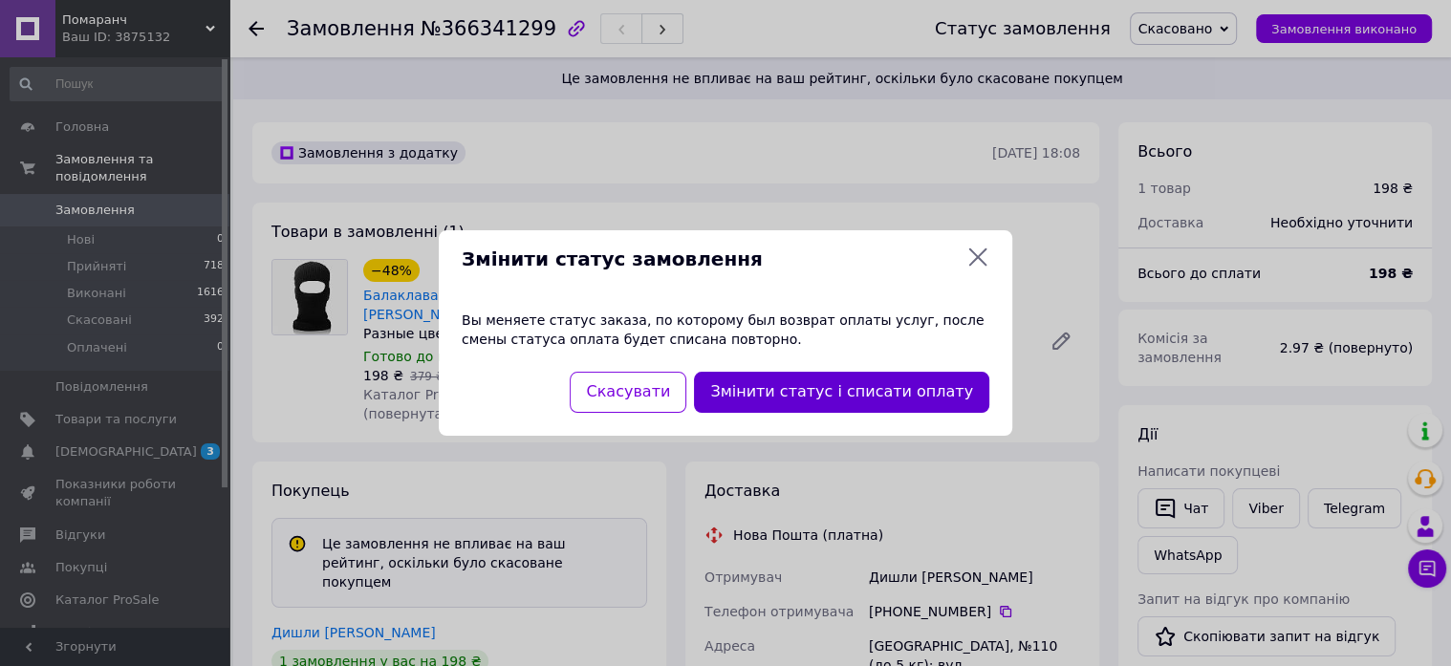
click at [900, 398] on button "Змінити статус і списати оплату" at bounding box center [841, 392] width 295 height 41
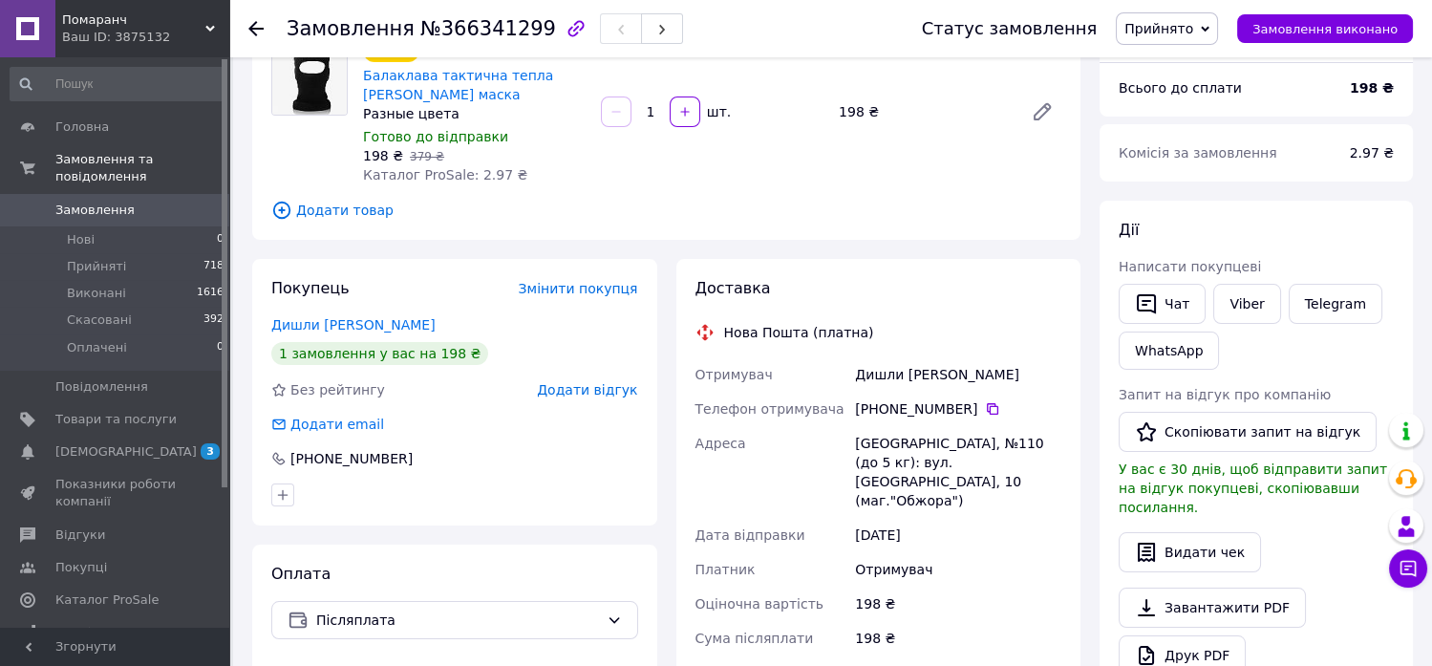
scroll to position [156, 0]
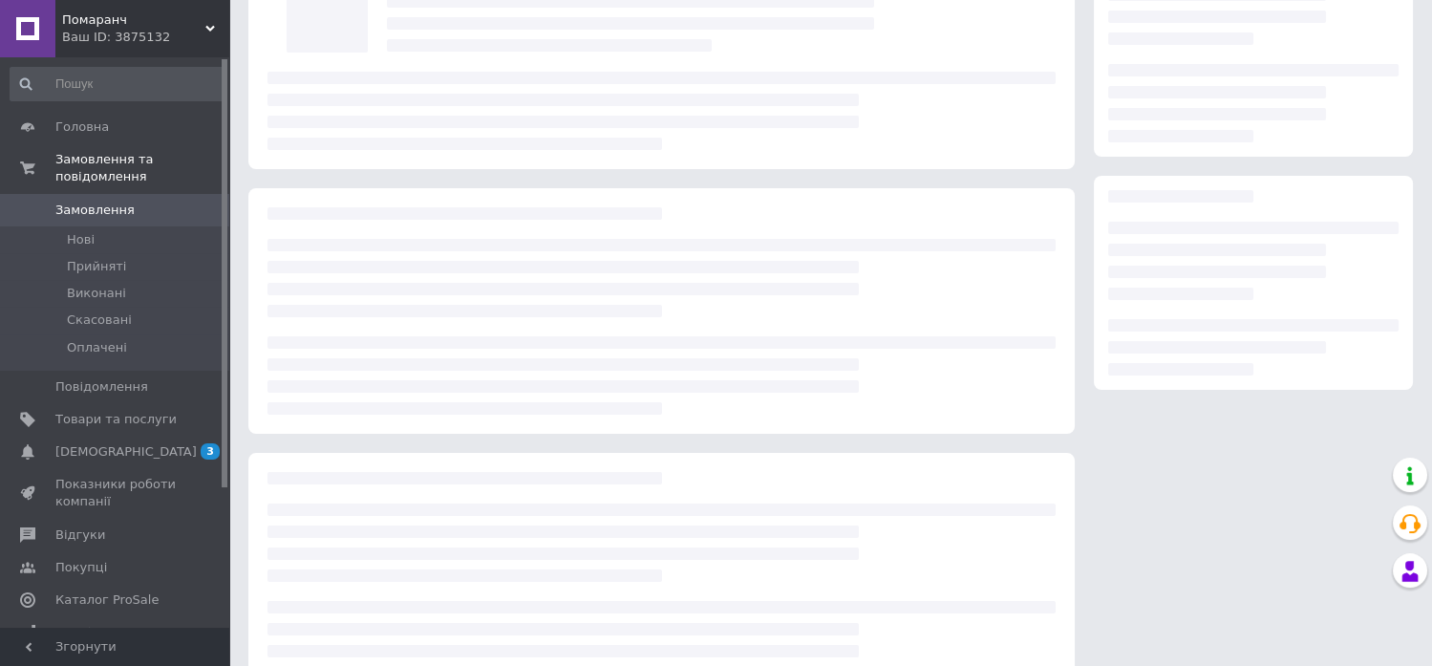
scroll to position [156, 0]
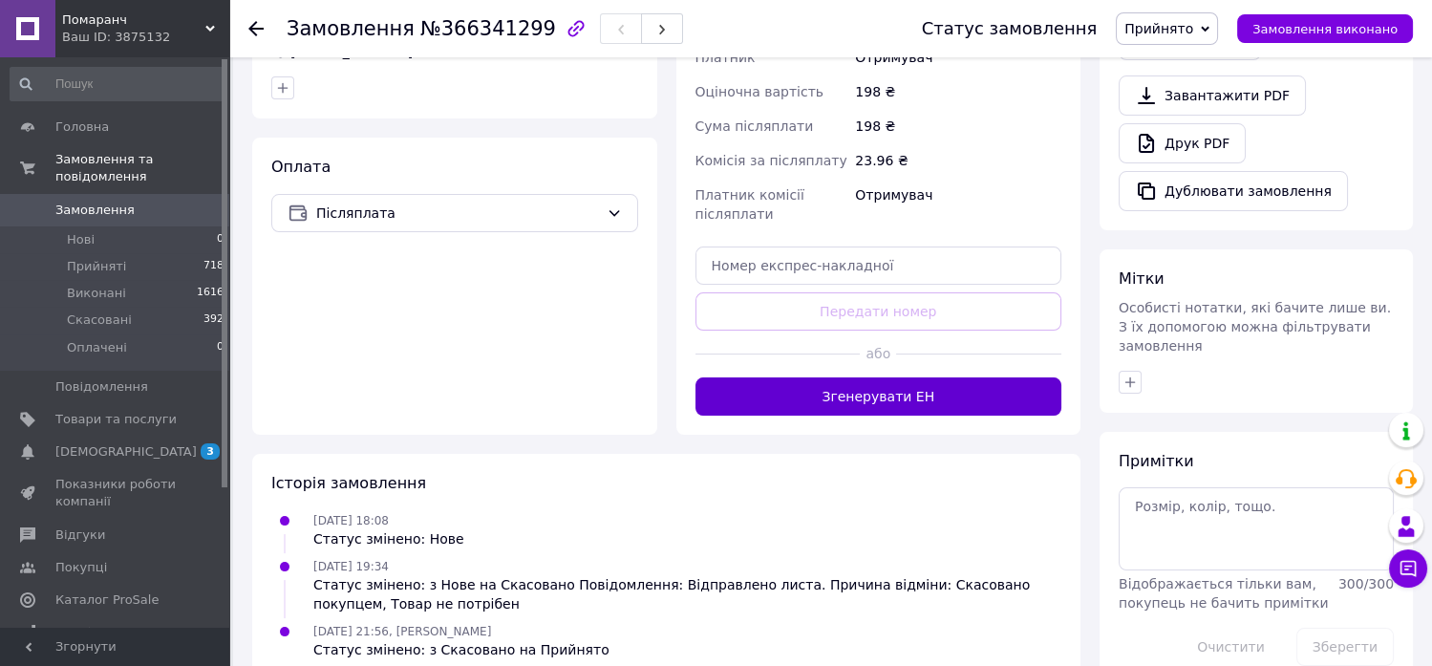
click at [933, 377] on button "Згенерувати ЕН" at bounding box center [879, 396] width 367 height 38
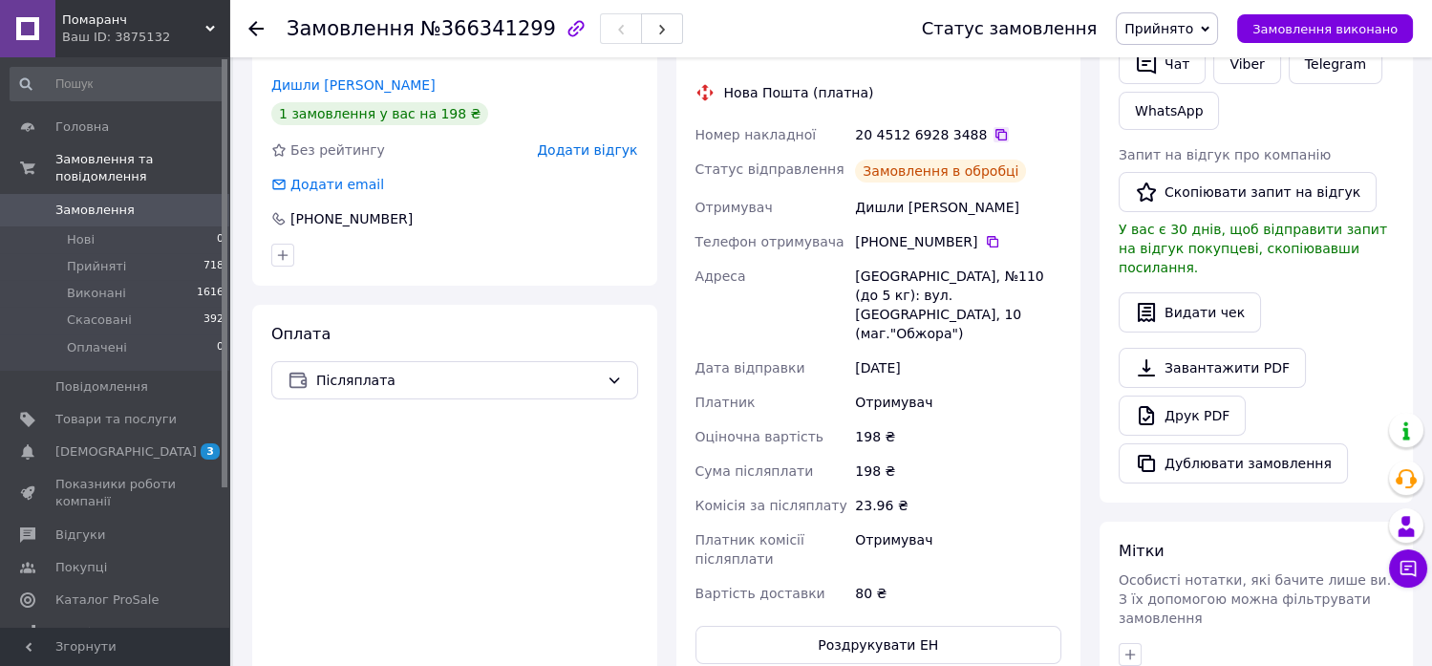
scroll to position [368, 0]
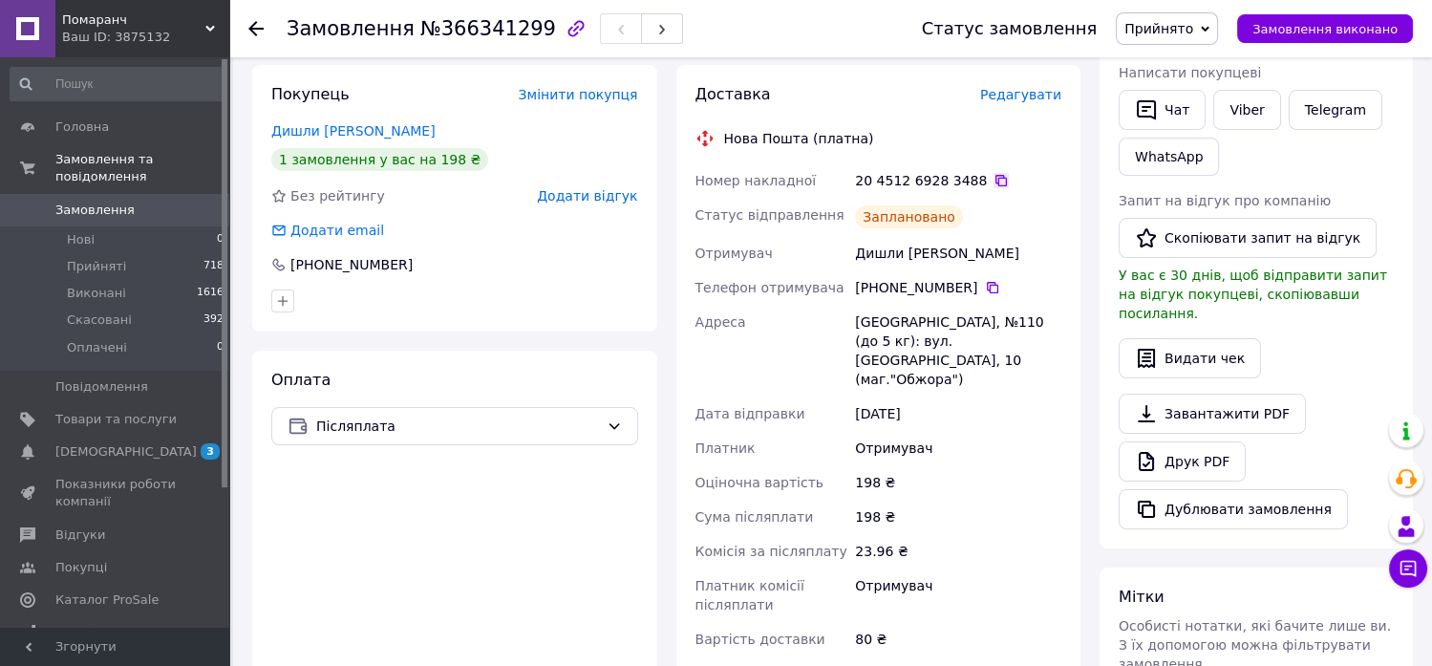
click at [996, 182] on icon at bounding box center [1001, 180] width 11 height 11
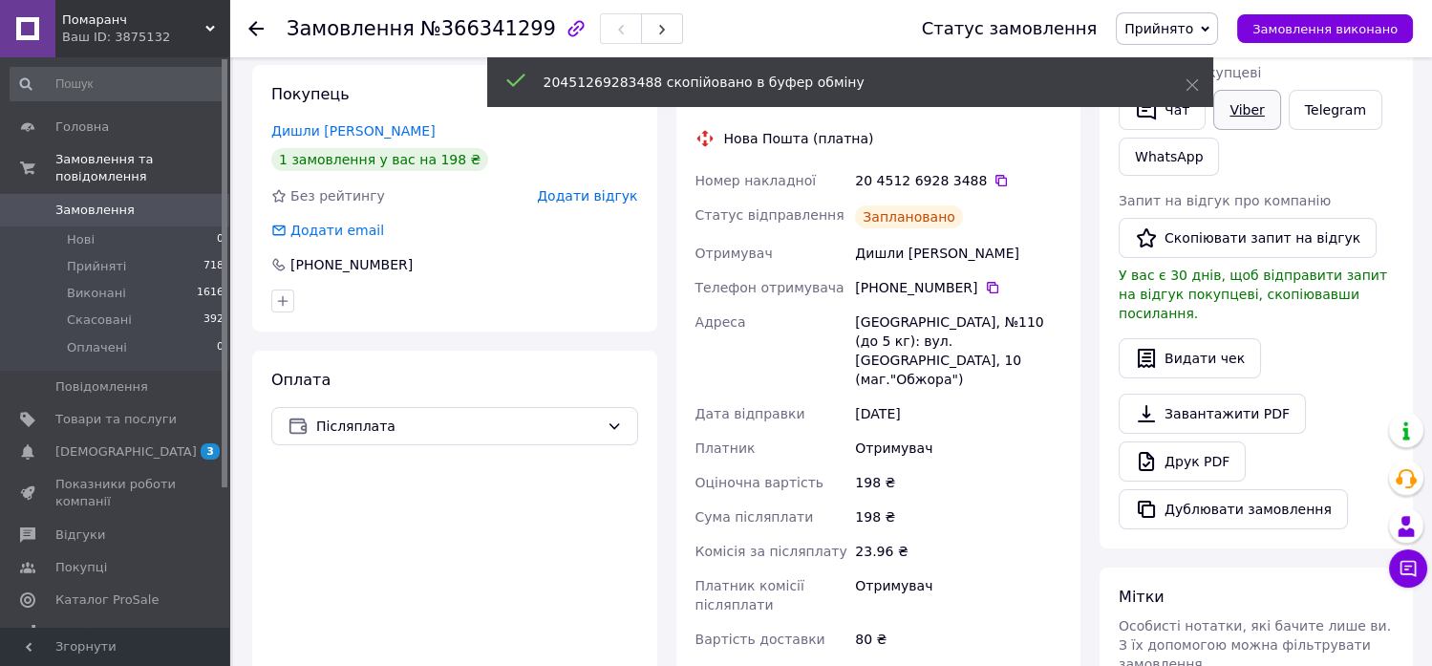
click at [1229, 108] on link "Viber" at bounding box center [1247, 110] width 67 height 40
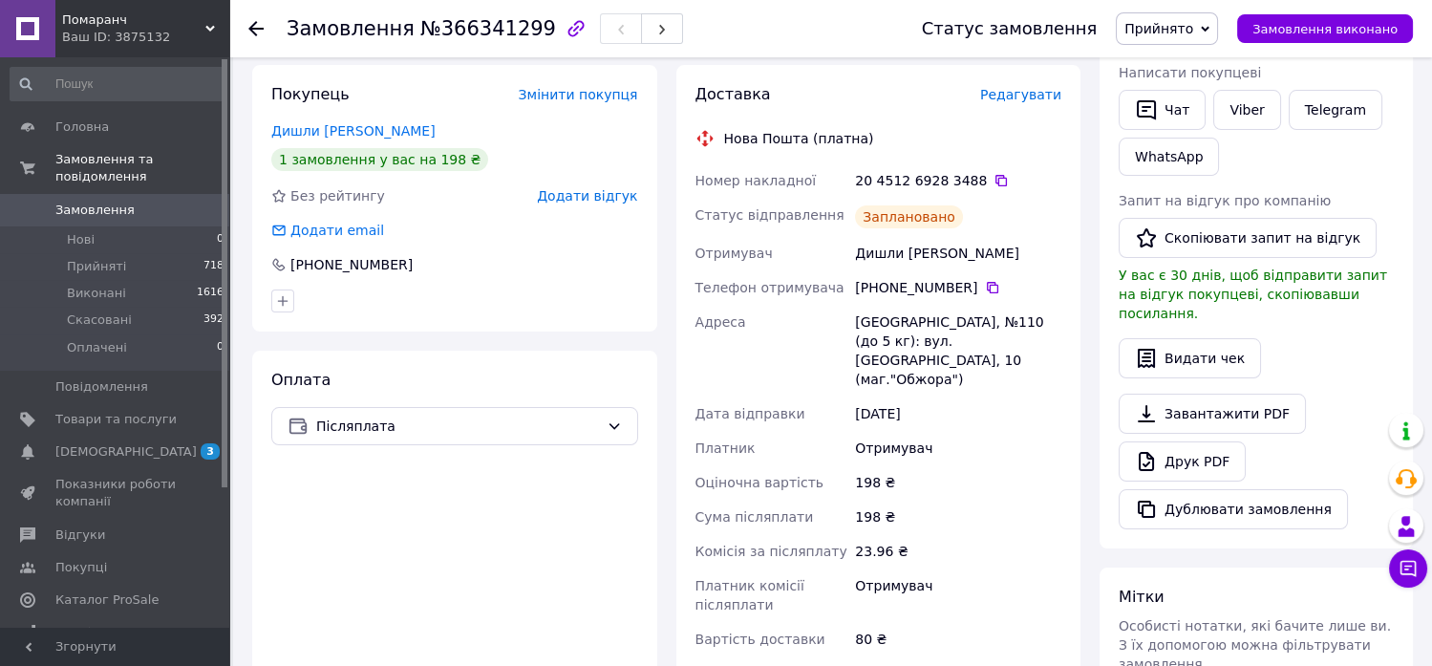
click at [87, 202] on link "Замовлення 0" at bounding box center [117, 210] width 235 height 32
